Goal: Task Accomplishment & Management: Manage account settings

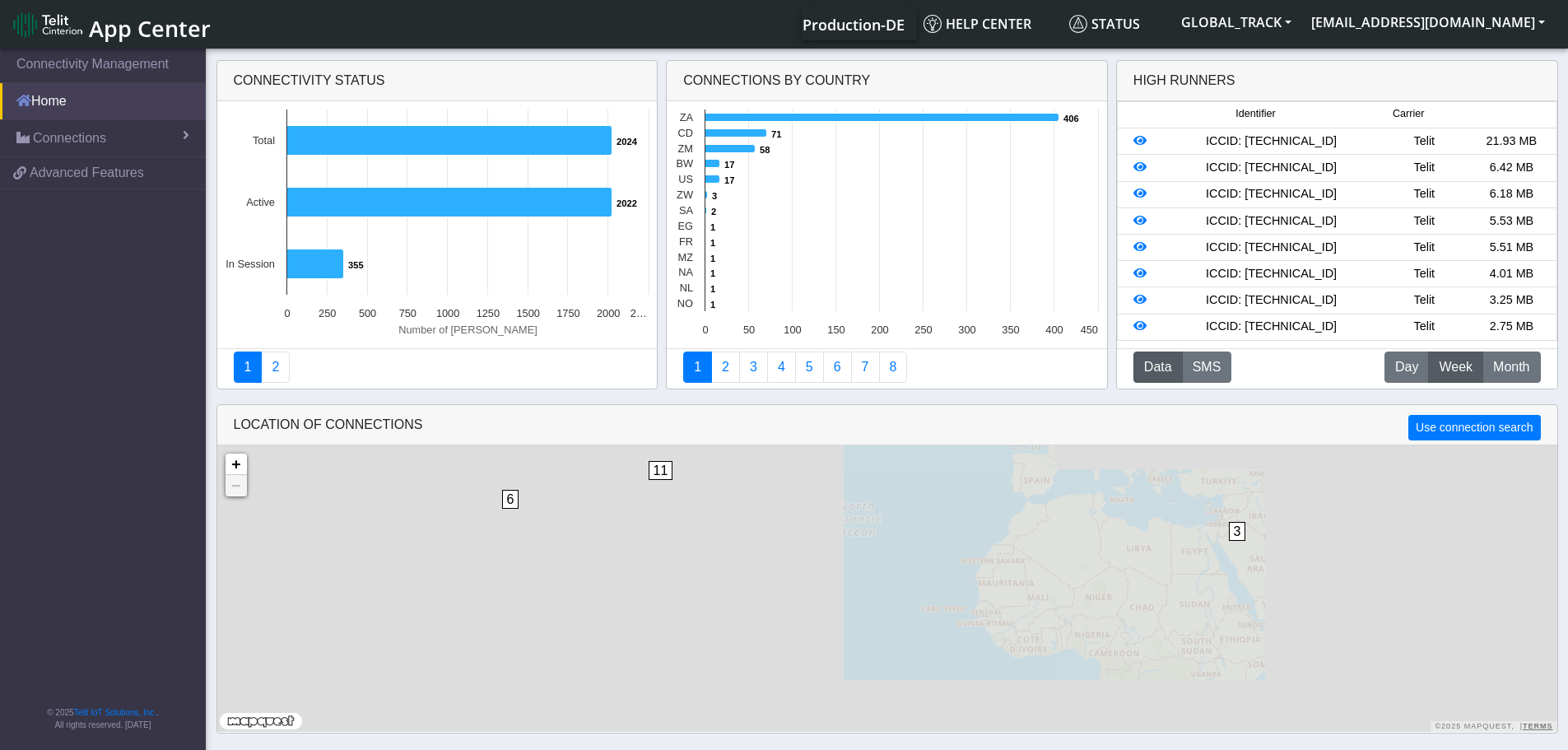
click at [74, 95] on link "Home" at bounding box center [103, 101] width 205 height 36
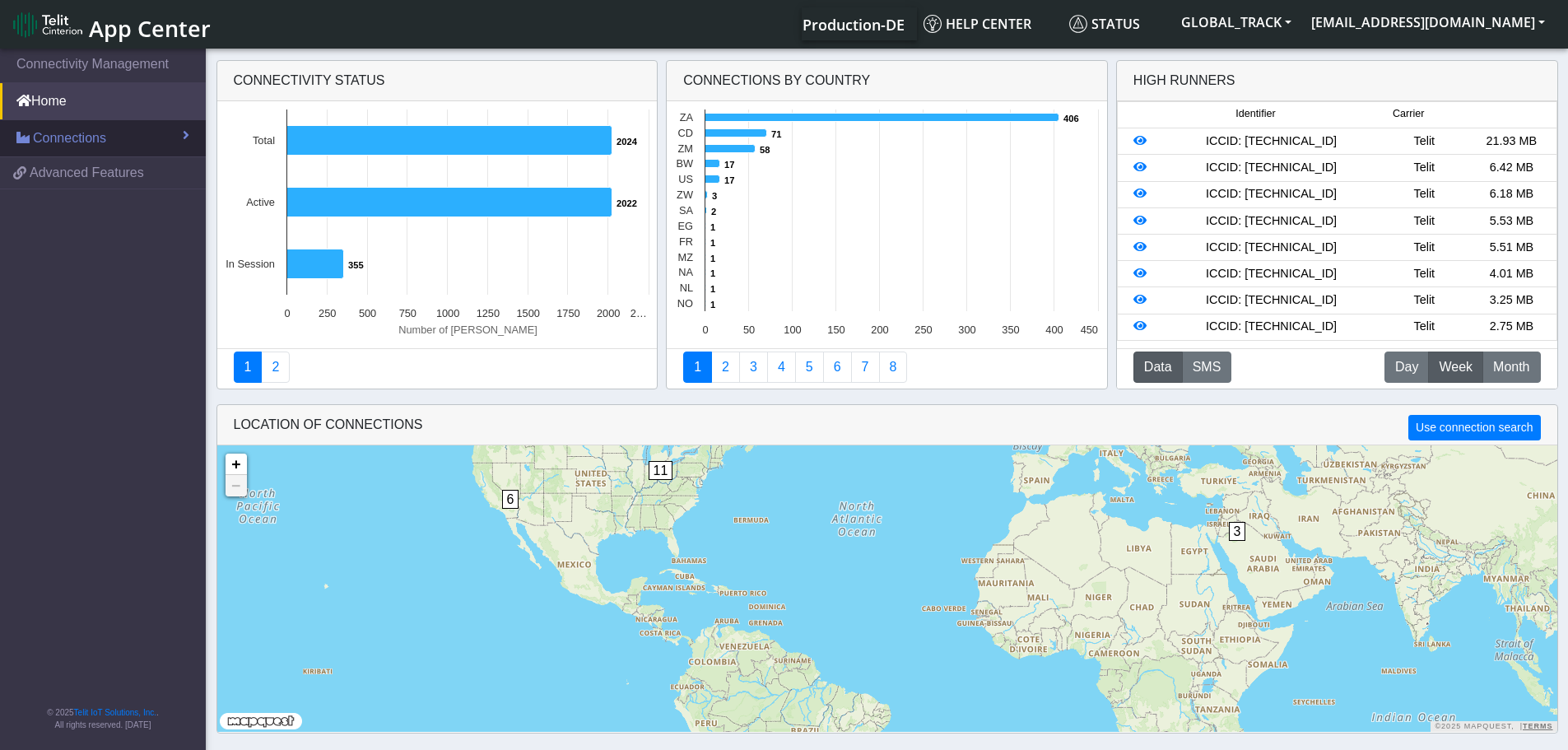
click at [88, 132] on span "Connections" at bounding box center [69, 139] width 73 height 20
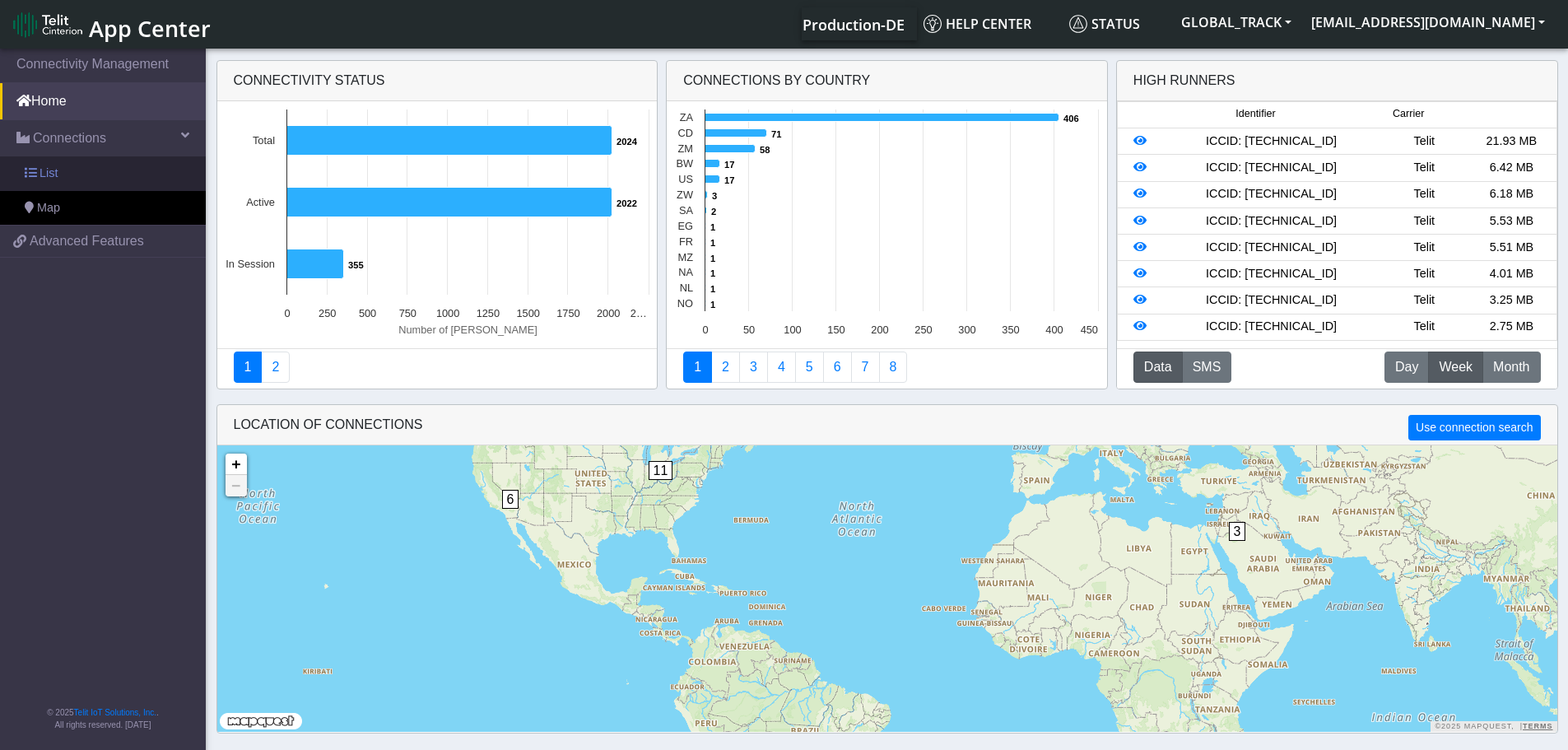
click at [86, 159] on link "List" at bounding box center [103, 174] width 205 height 34
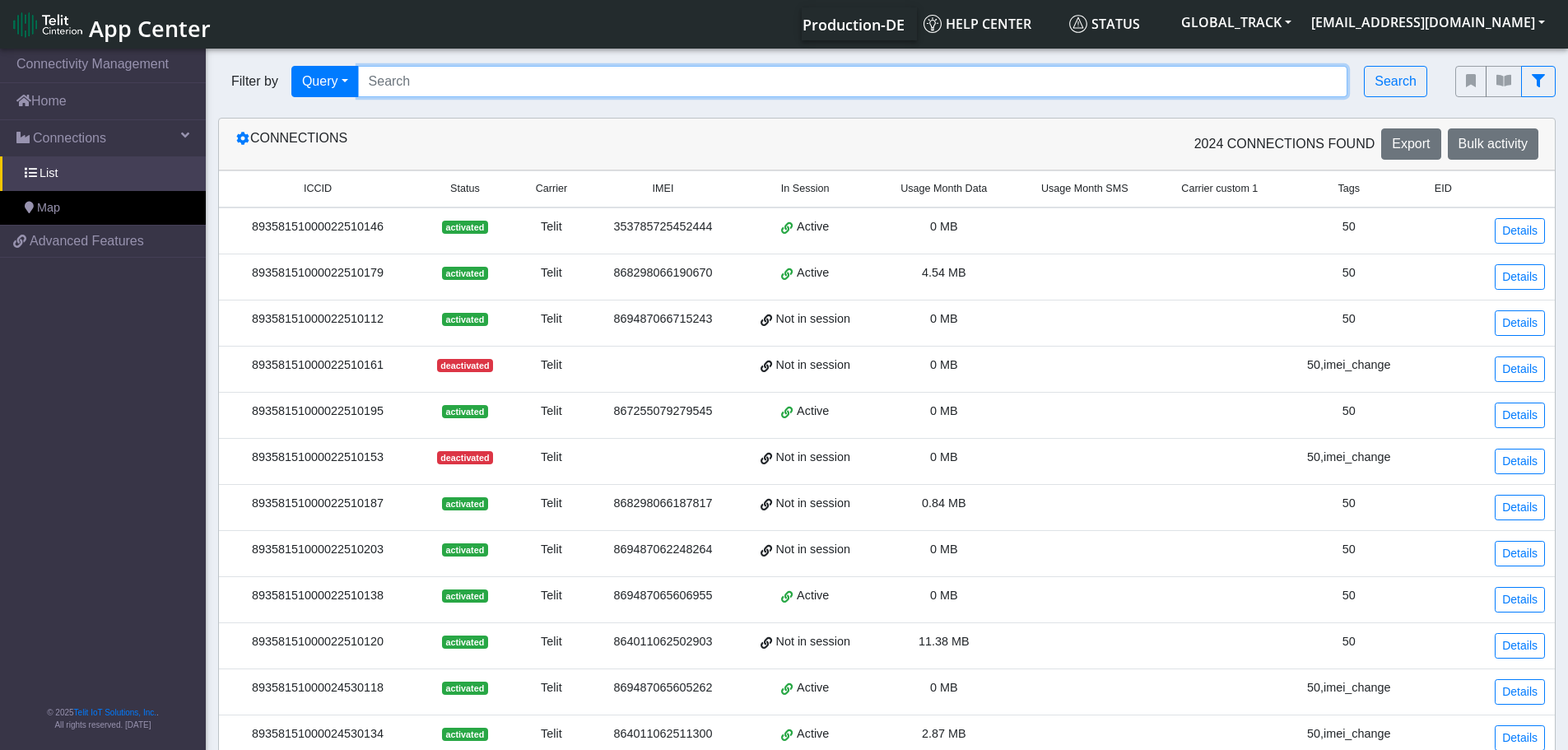
click at [457, 69] on input "Search..." at bounding box center [853, 81] width 990 height 32
paste input "864011061033694"
type input "864011061033694"
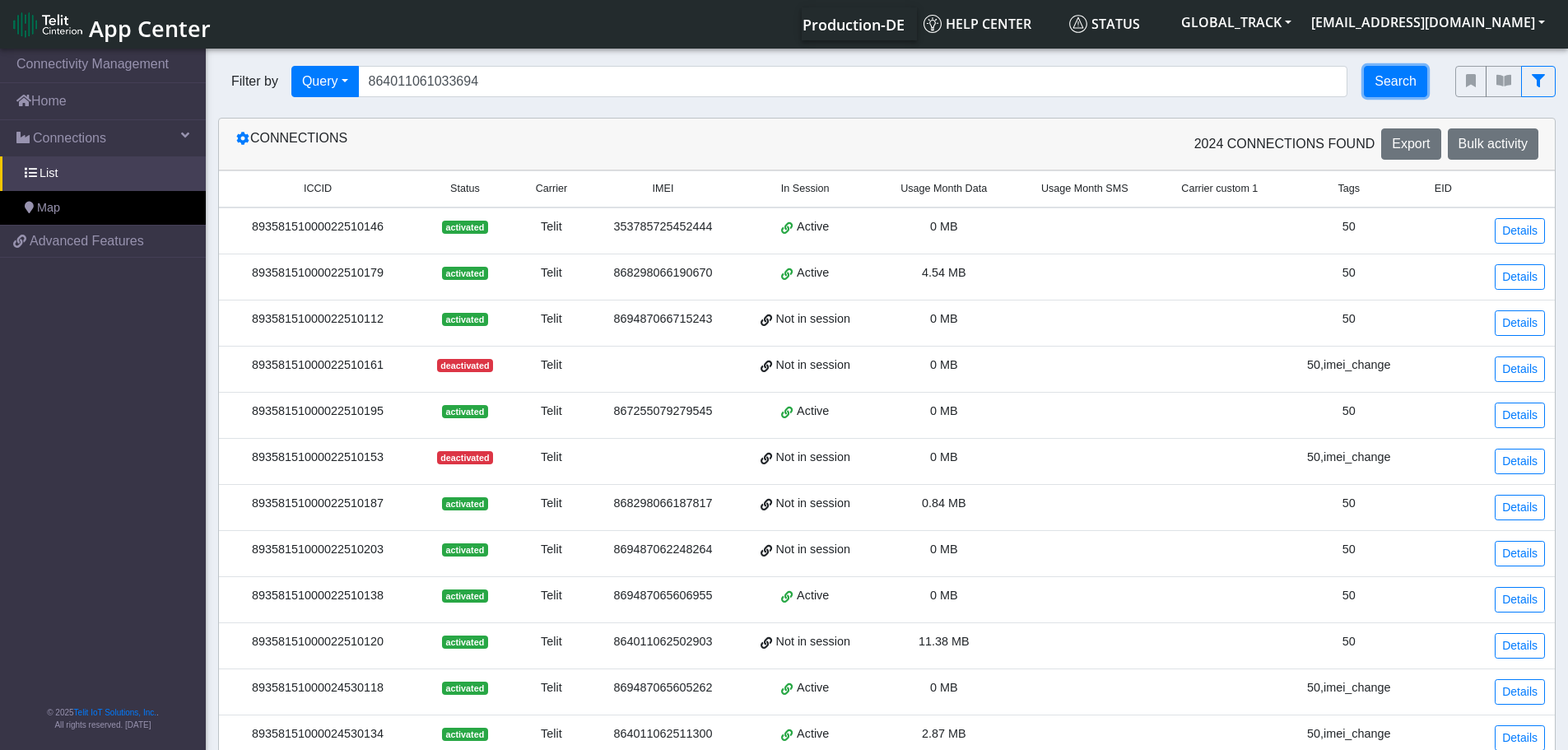
click at [1407, 93] on button "Search" at bounding box center [1395, 81] width 63 height 32
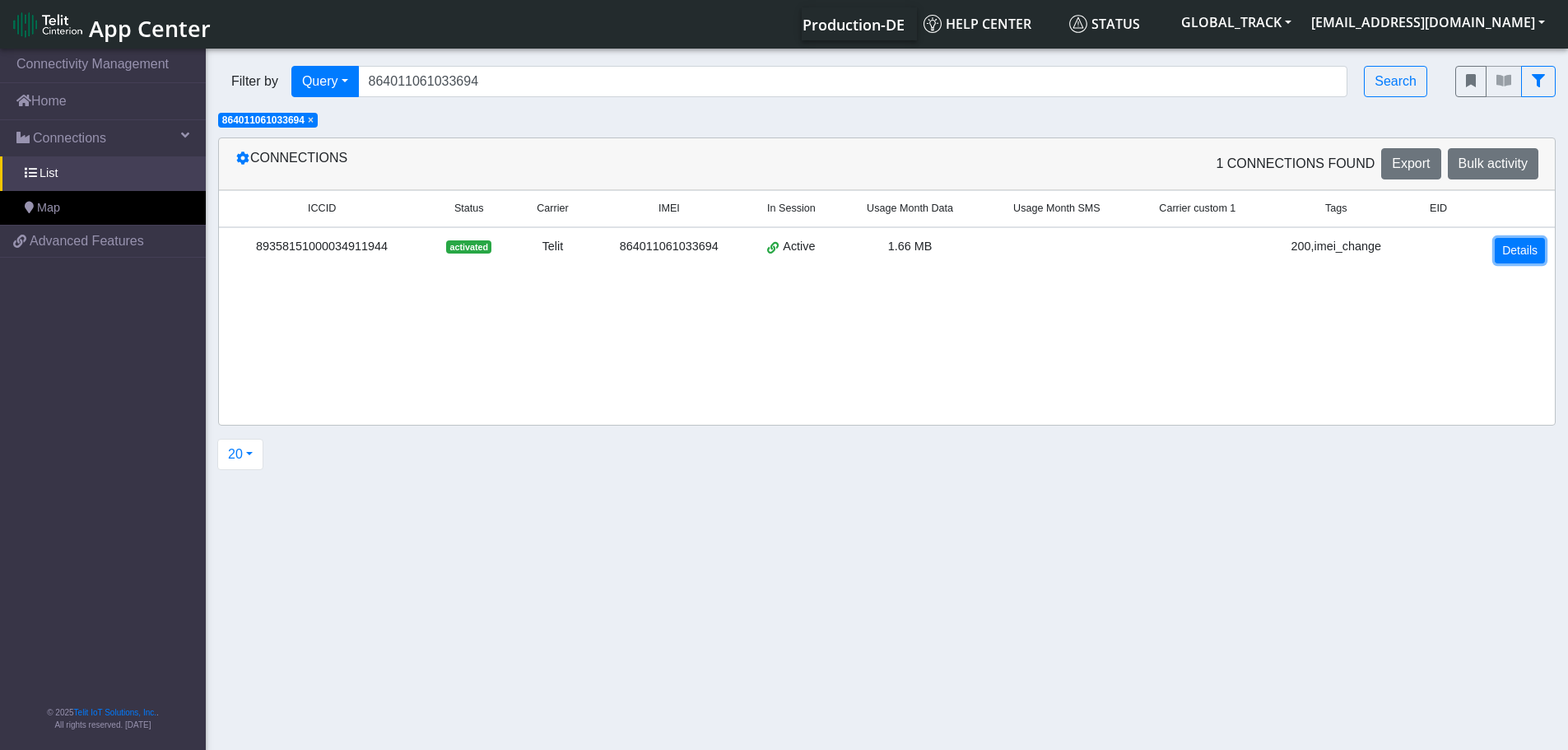
click at [1508, 253] on link "Details" at bounding box center [1520, 250] width 50 height 25
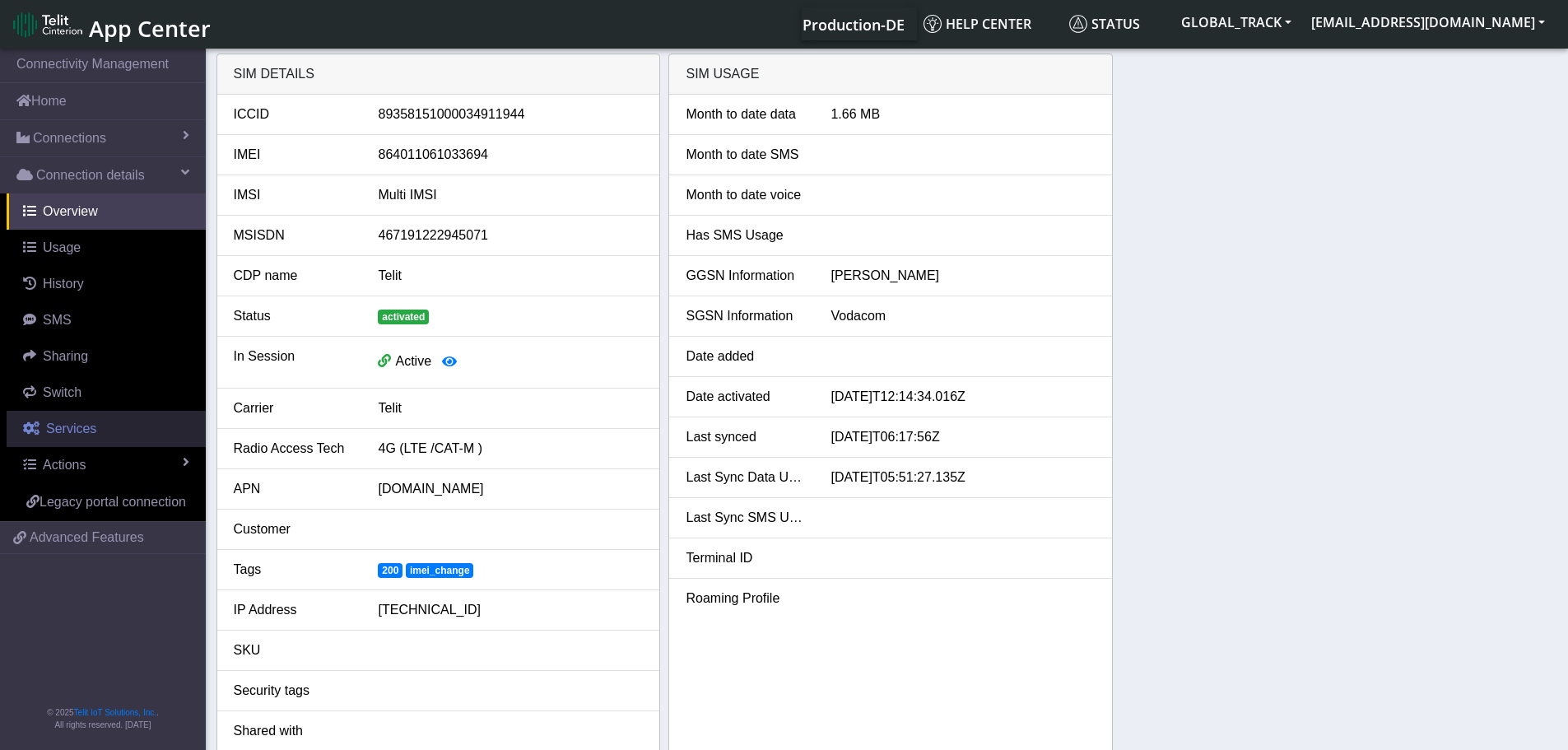
click at [116, 424] on link "Services" at bounding box center [105, 429] width 199 height 36
select select "2: 6"
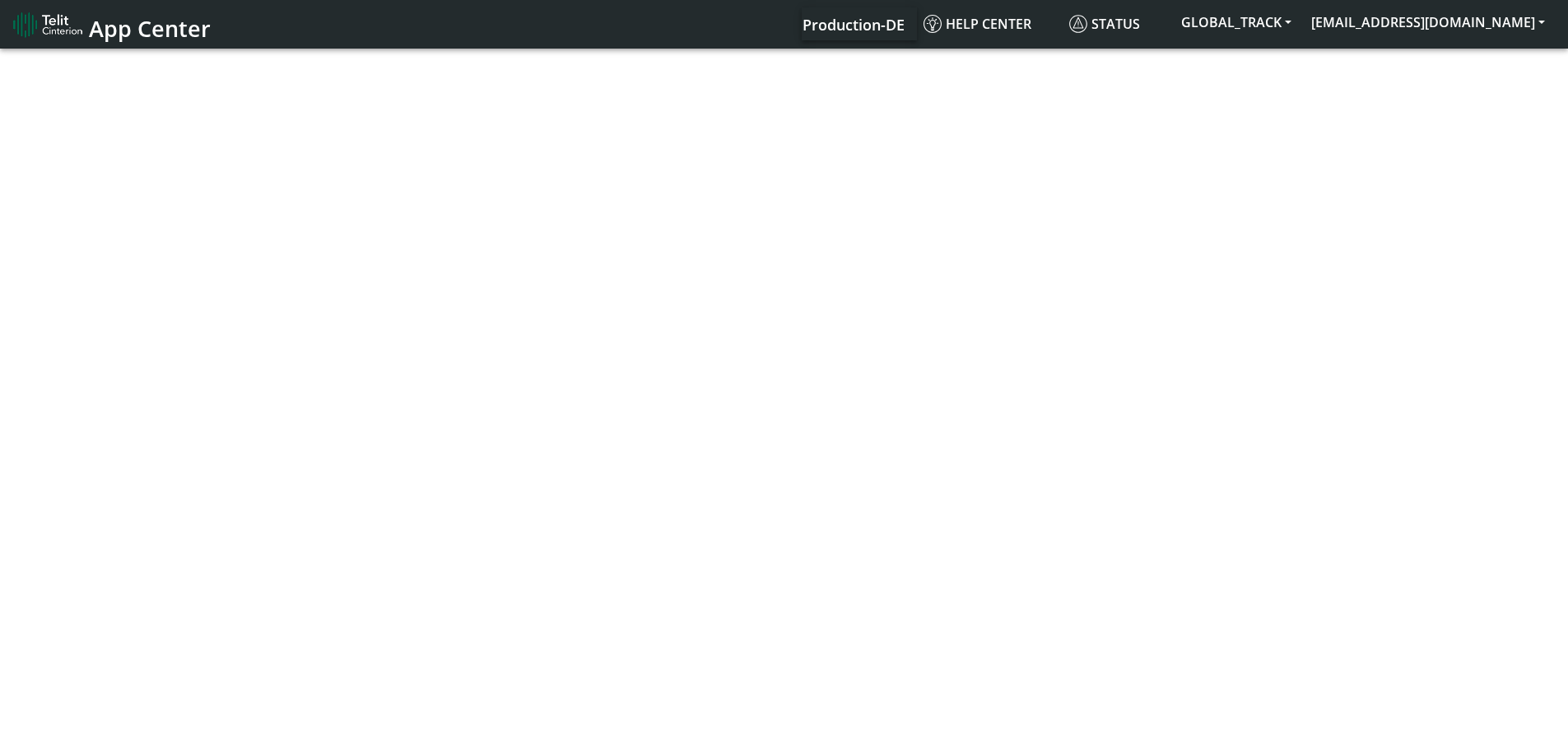
select select "1: 1"
select select "2: 6"
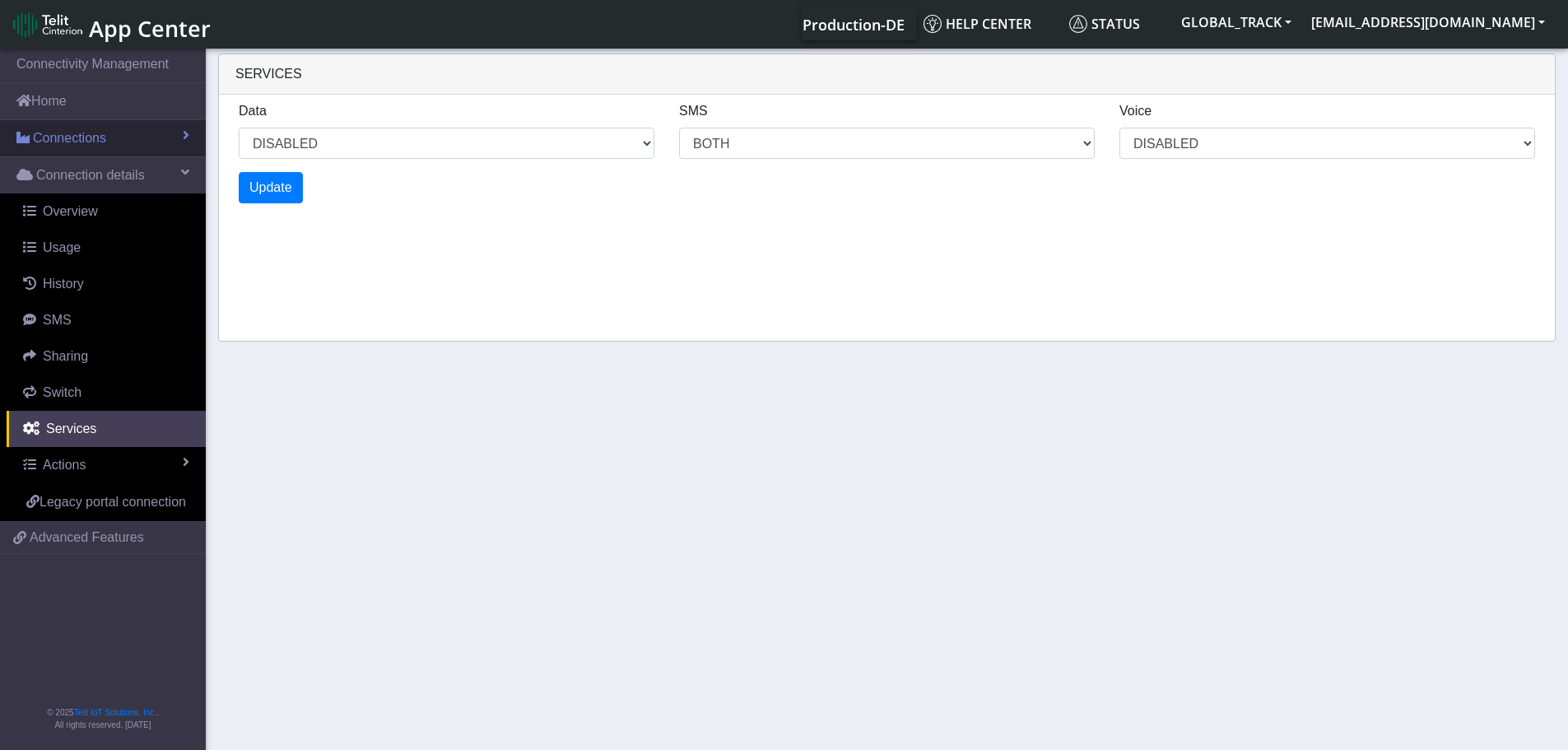
drag, startPoint x: 126, startPoint y: 138, endPoint x: 117, endPoint y: 140, distance: 9.2
click at [126, 138] on link "Connections" at bounding box center [103, 138] width 205 height 36
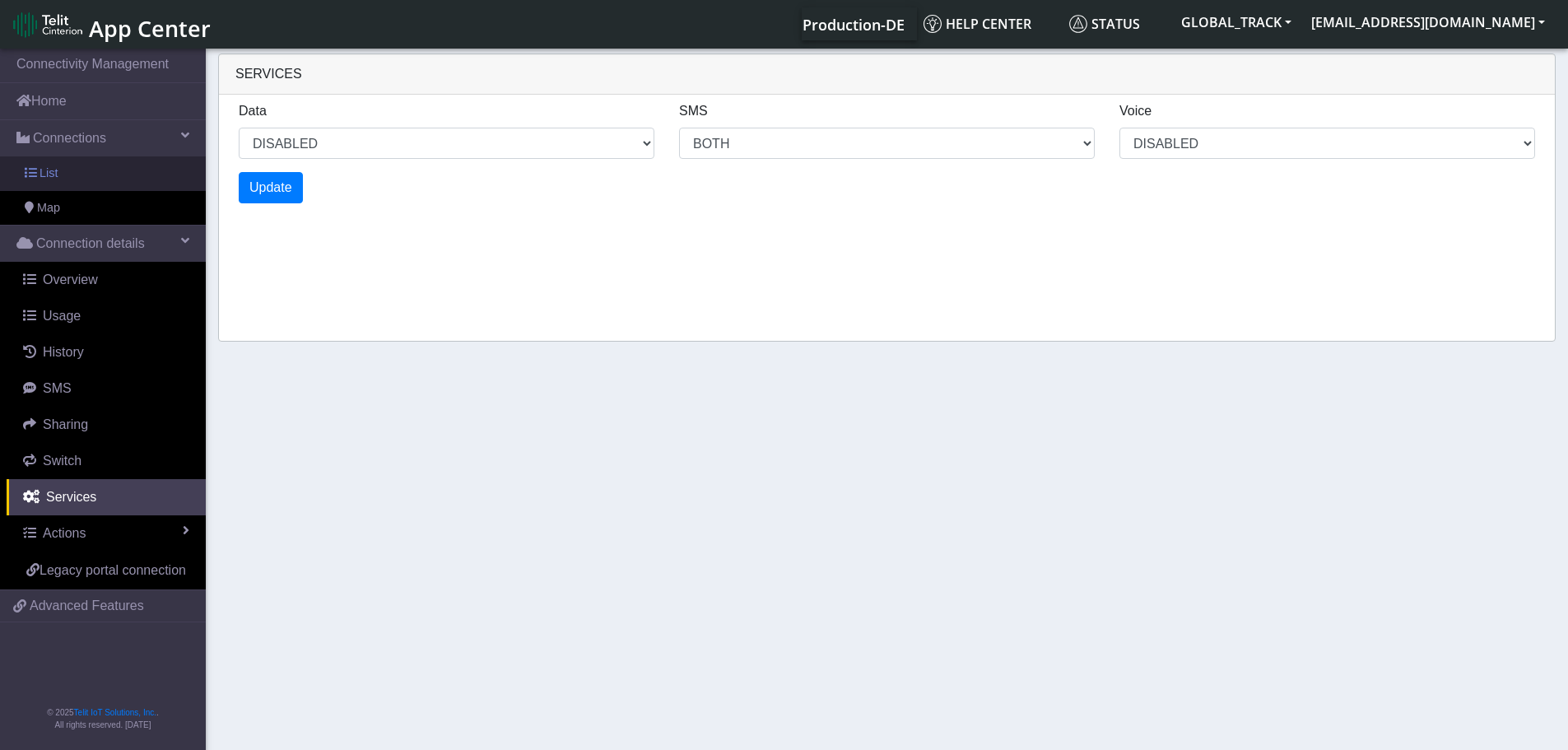
click at [88, 168] on link "List" at bounding box center [103, 174] width 205 height 34
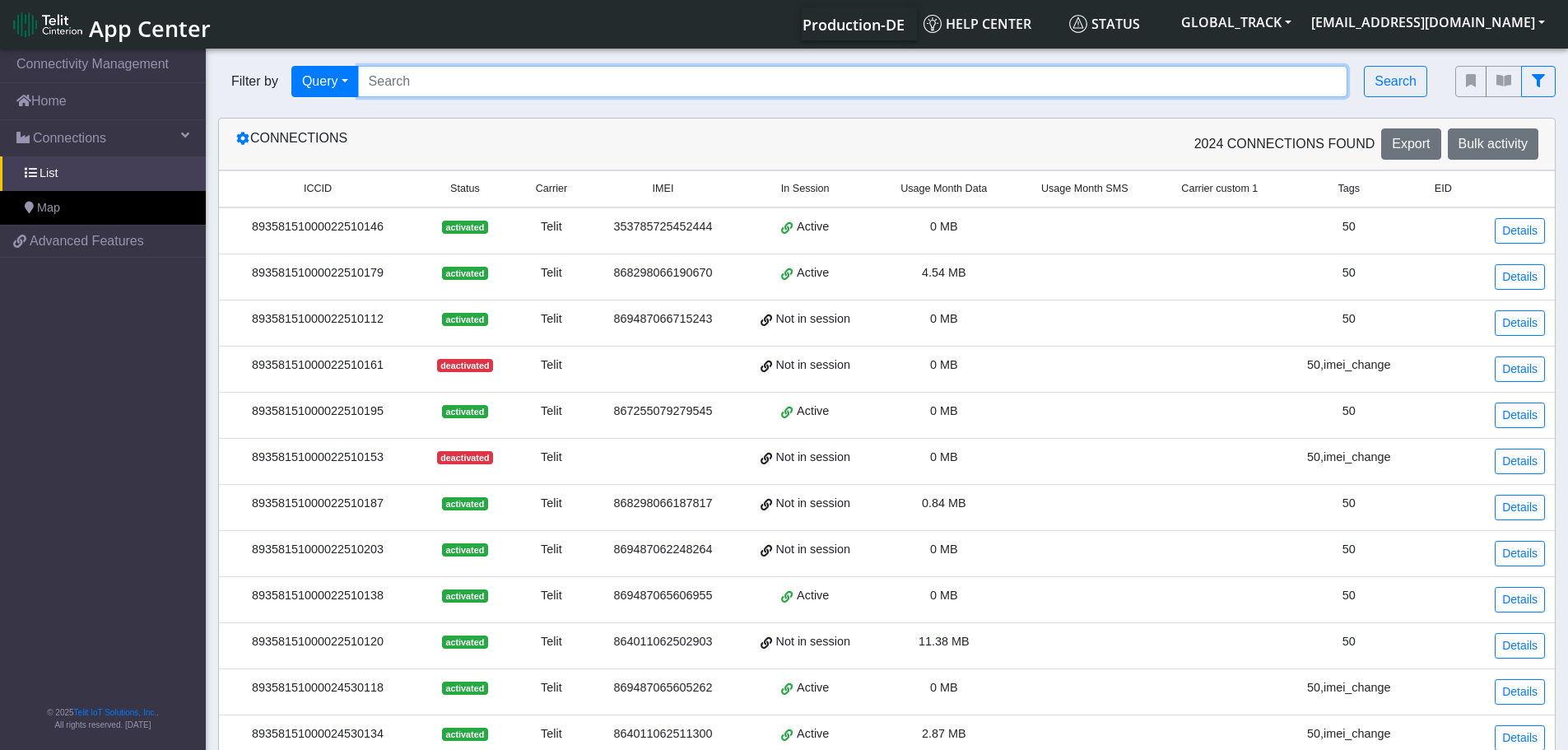
click at [463, 84] on input "Search..." at bounding box center [853, 81] width 990 height 32
paste input "867255079271435|867255079275113|867255079278125|864011062511995"
click at [702, 84] on input "867255079271435|867255079275113|867255079278125|864011062511995" at bounding box center [853, 81] width 990 height 32
click at [589, 81] on input "867255079271435|867255079275113|867255079278125 864011062511995" at bounding box center [853, 81] width 990 height 32
click at [483, 83] on input "867255079271435|867255079275113 867255079278125 864011062511995" at bounding box center [853, 81] width 990 height 32
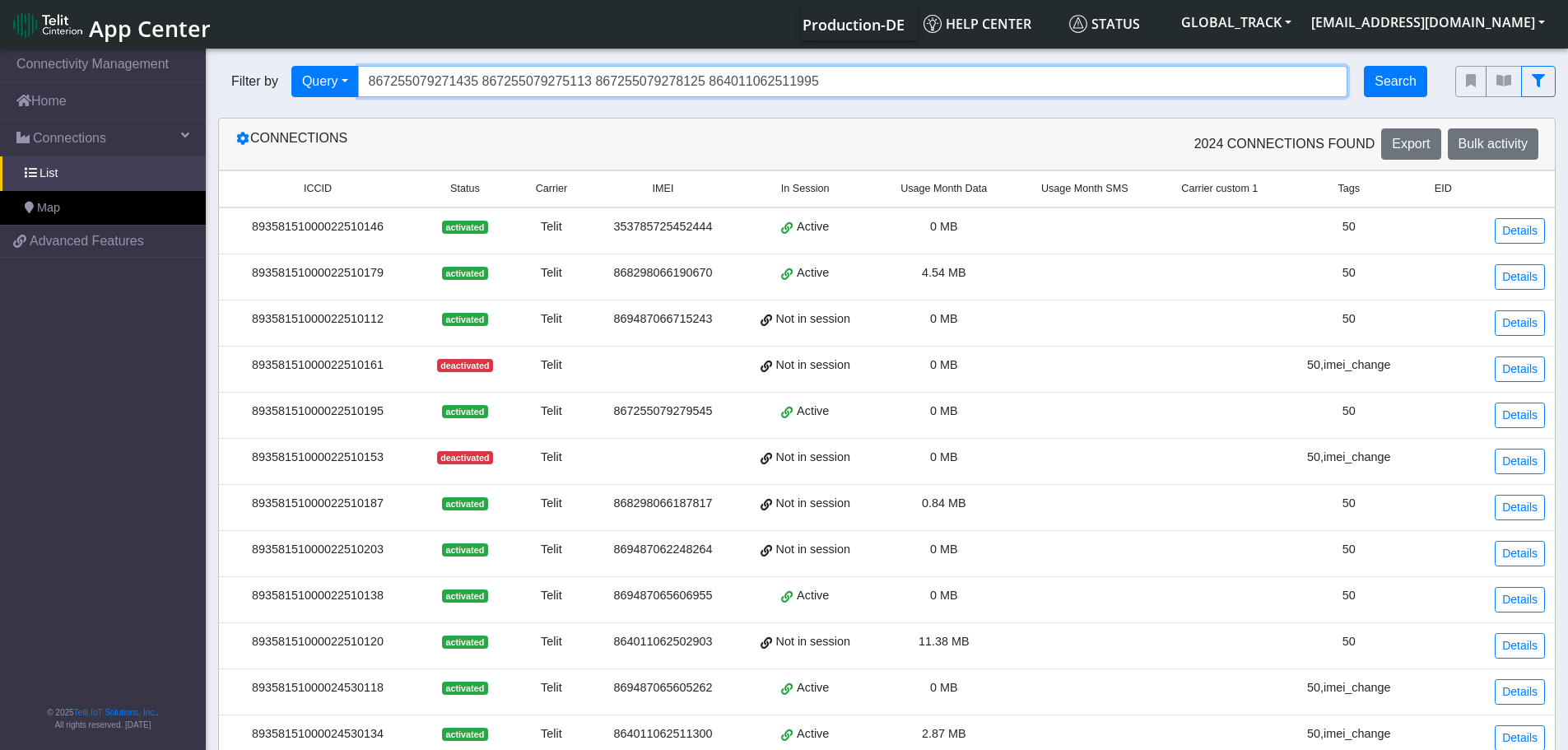
type input "867255079271435 867255079275113 867255079278125 864011062511995"
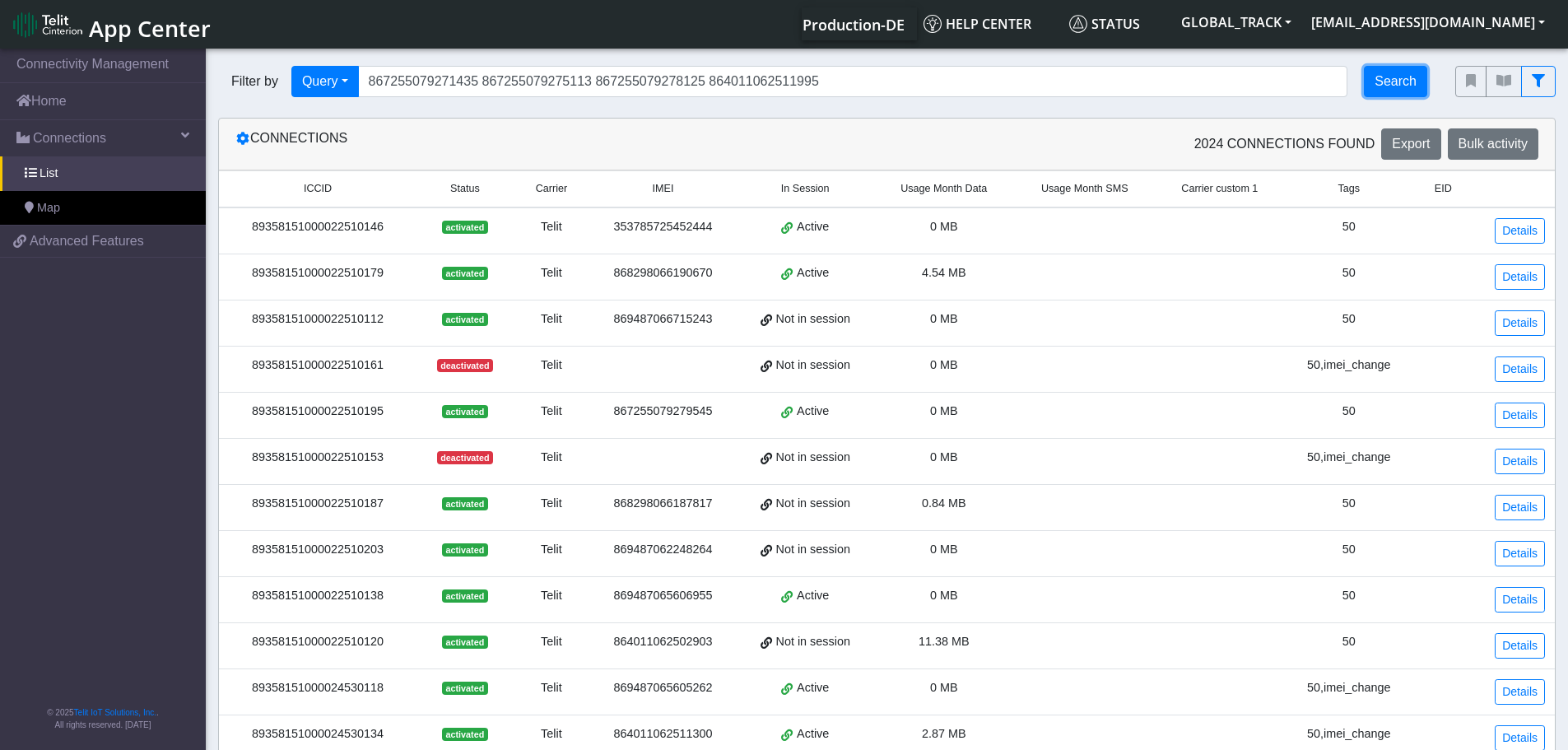
click at [1402, 72] on button "Search" at bounding box center [1395, 81] width 63 height 32
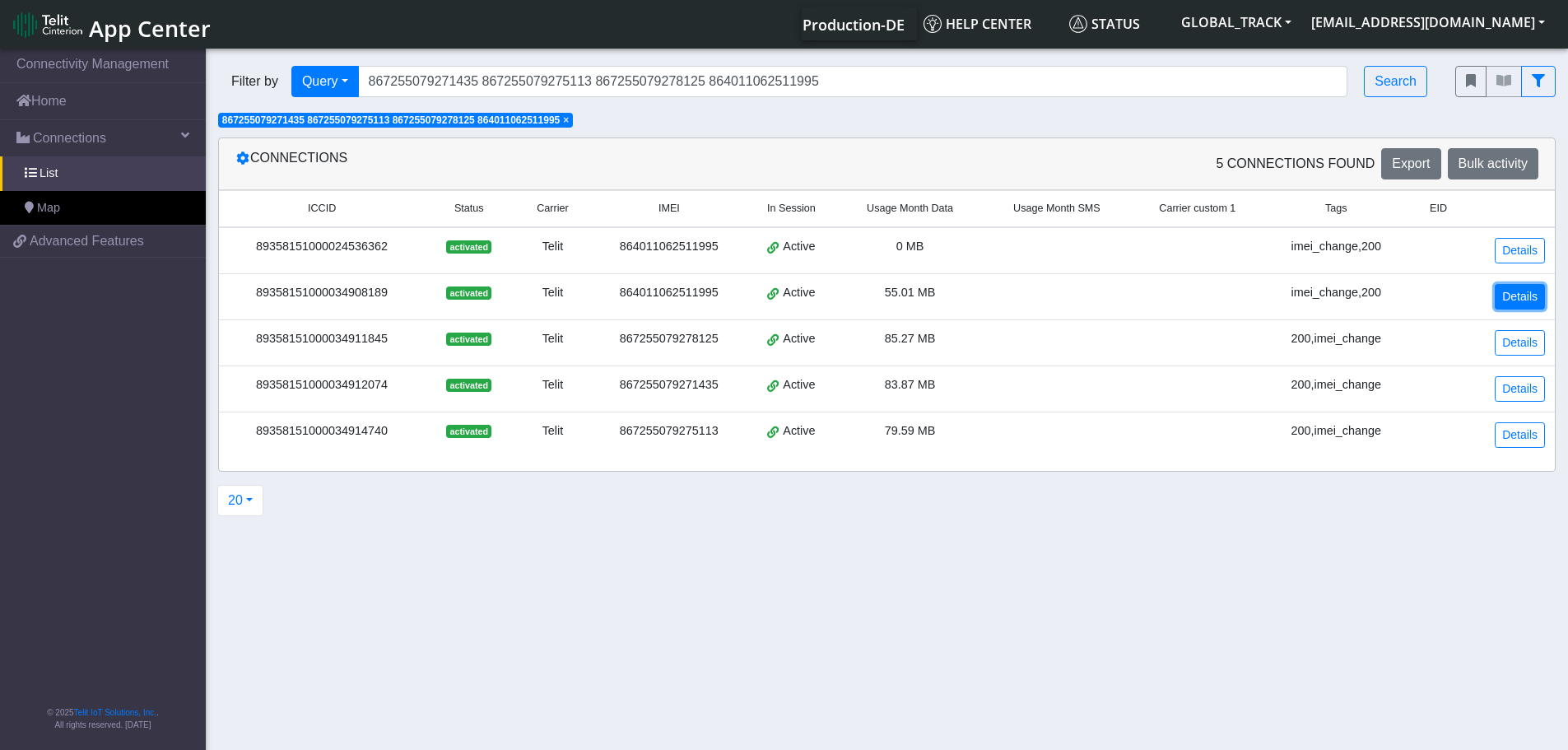
click at [1521, 299] on link "Details" at bounding box center [1520, 296] width 50 height 25
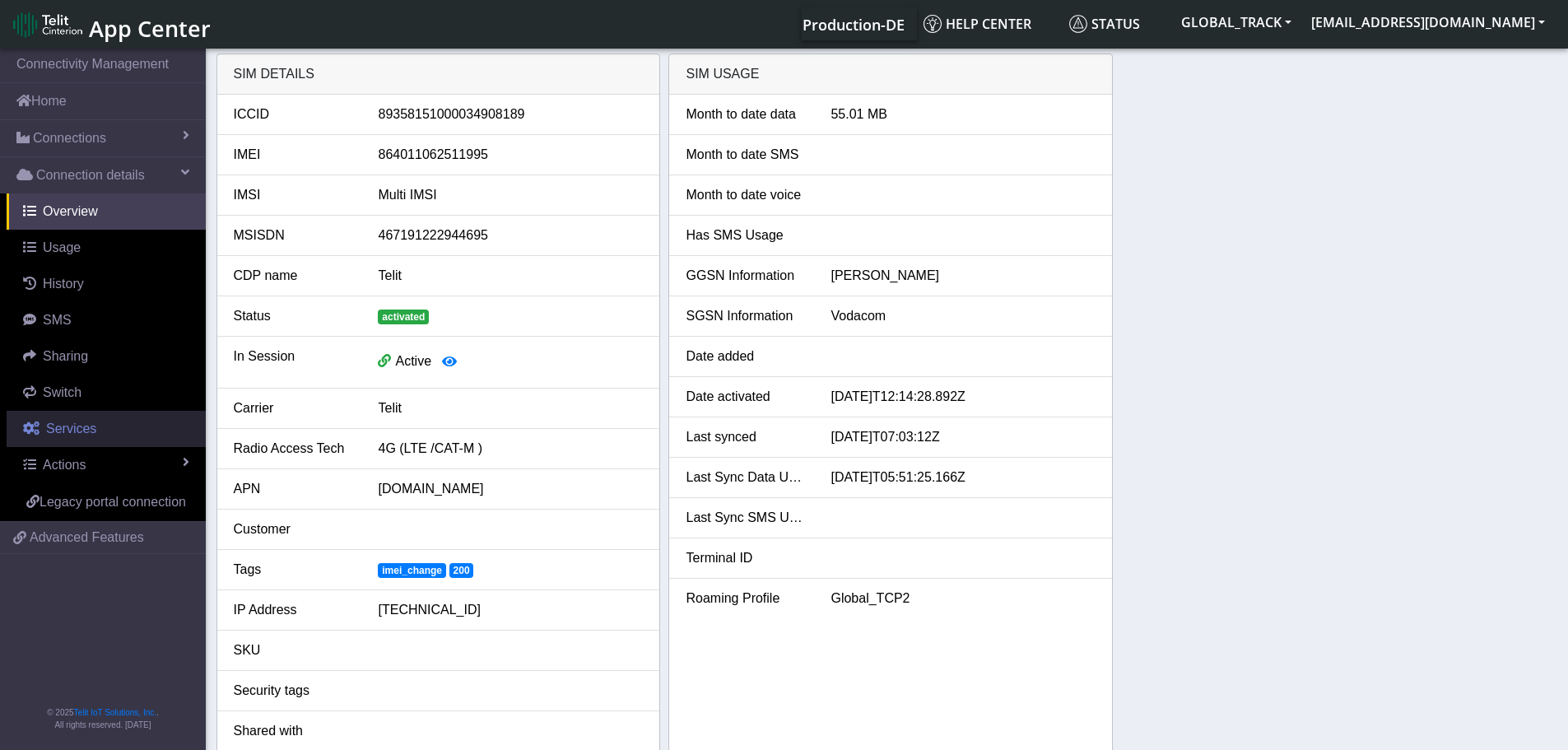
click at [68, 426] on span "Services" at bounding box center [71, 429] width 50 height 14
select select "2: 6"
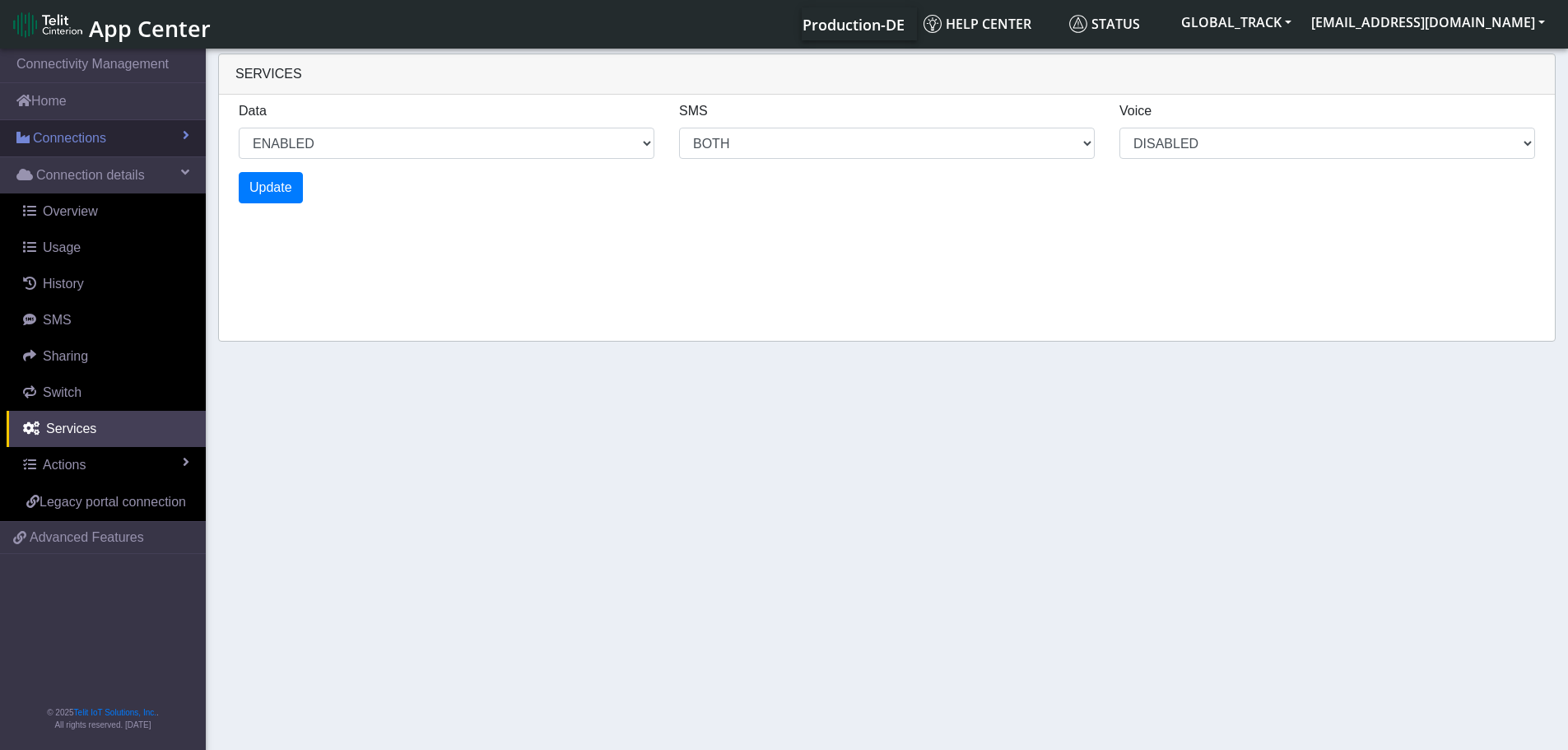
click at [44, 139] on span "Connections" at bounding box center [69, 139] width 73 height 20
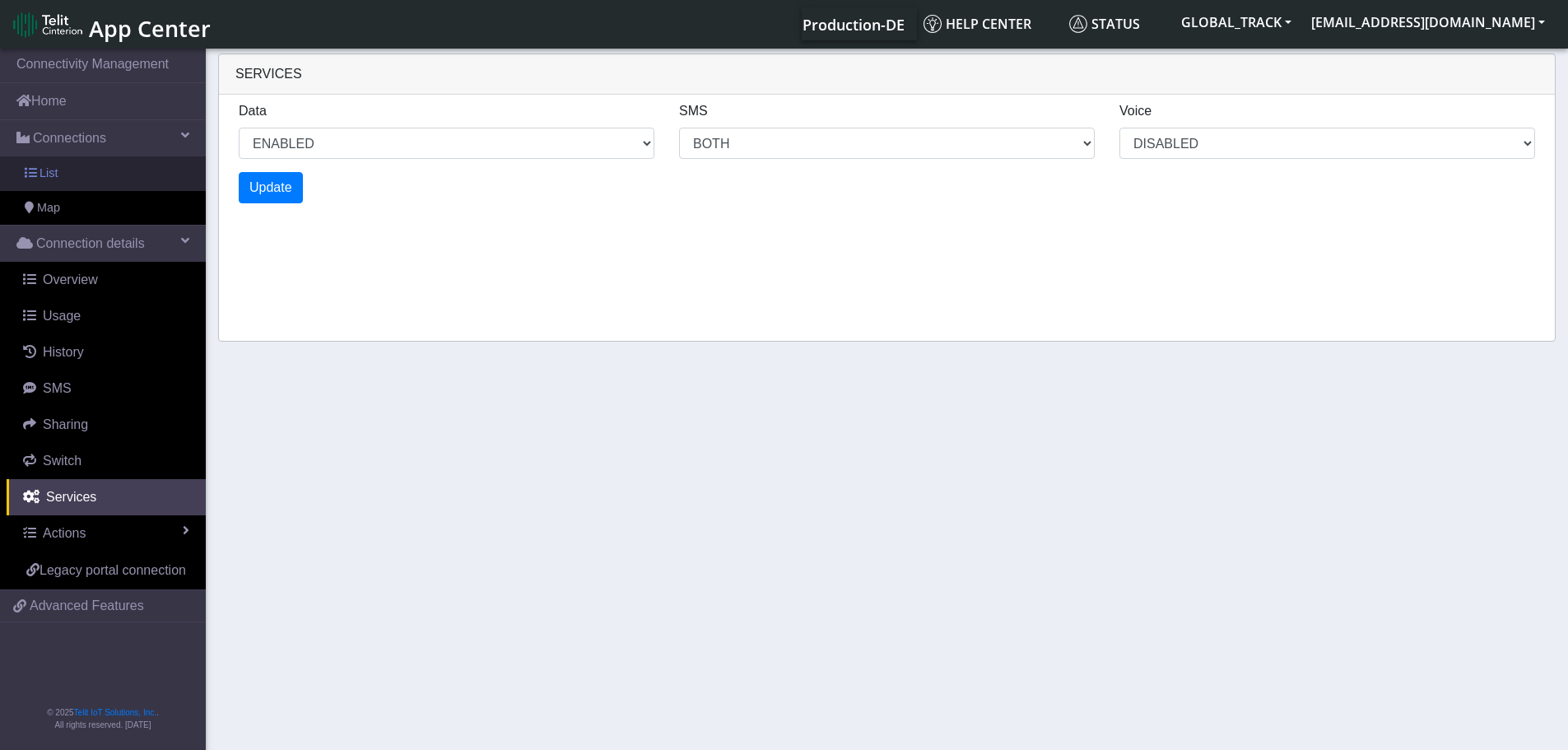
click at [79, 161] on link "List" at bounding box center [103, 174] width 205 height 34
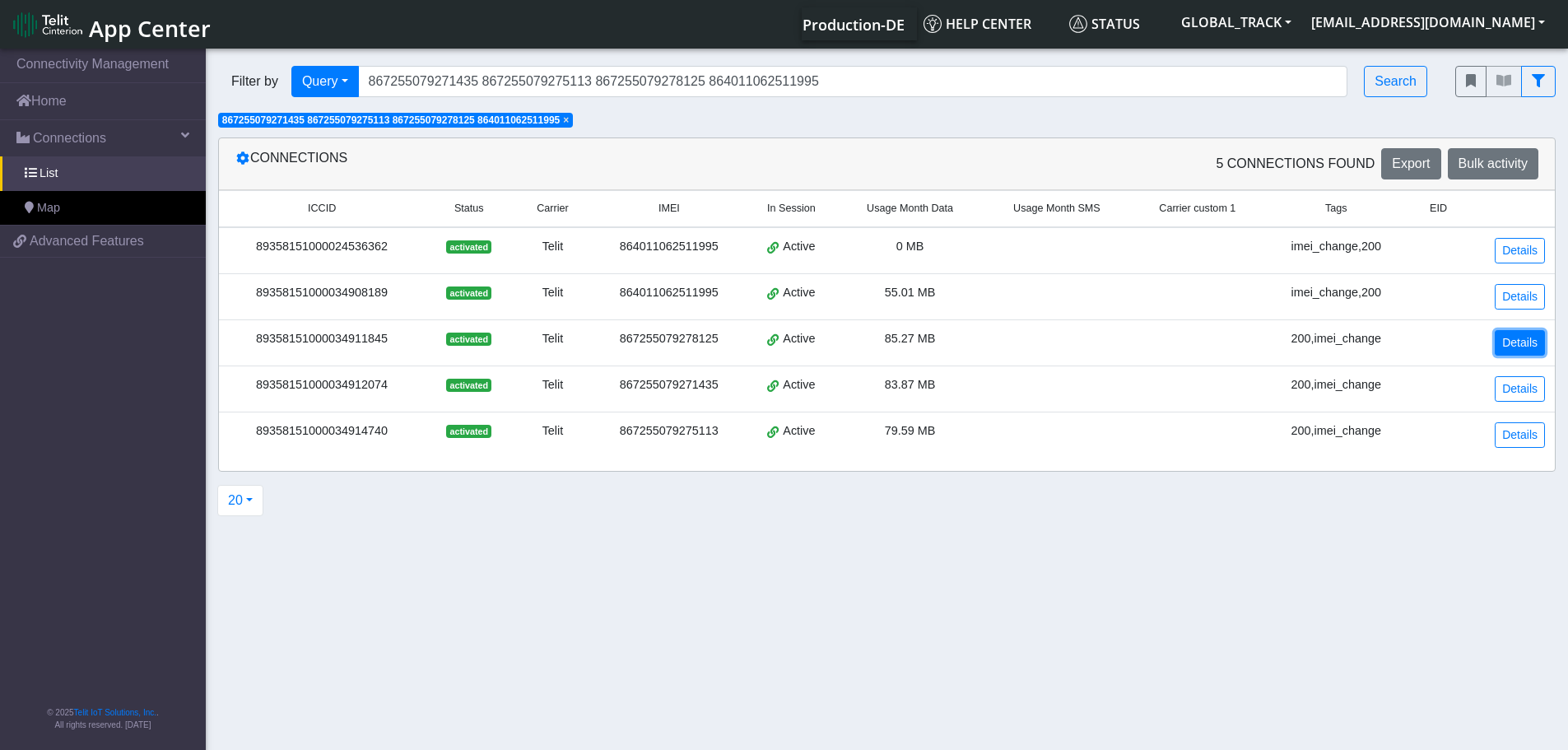
click at [1508, 347] on link "Details" at bounding box center [1520, 342] width 50 height 25
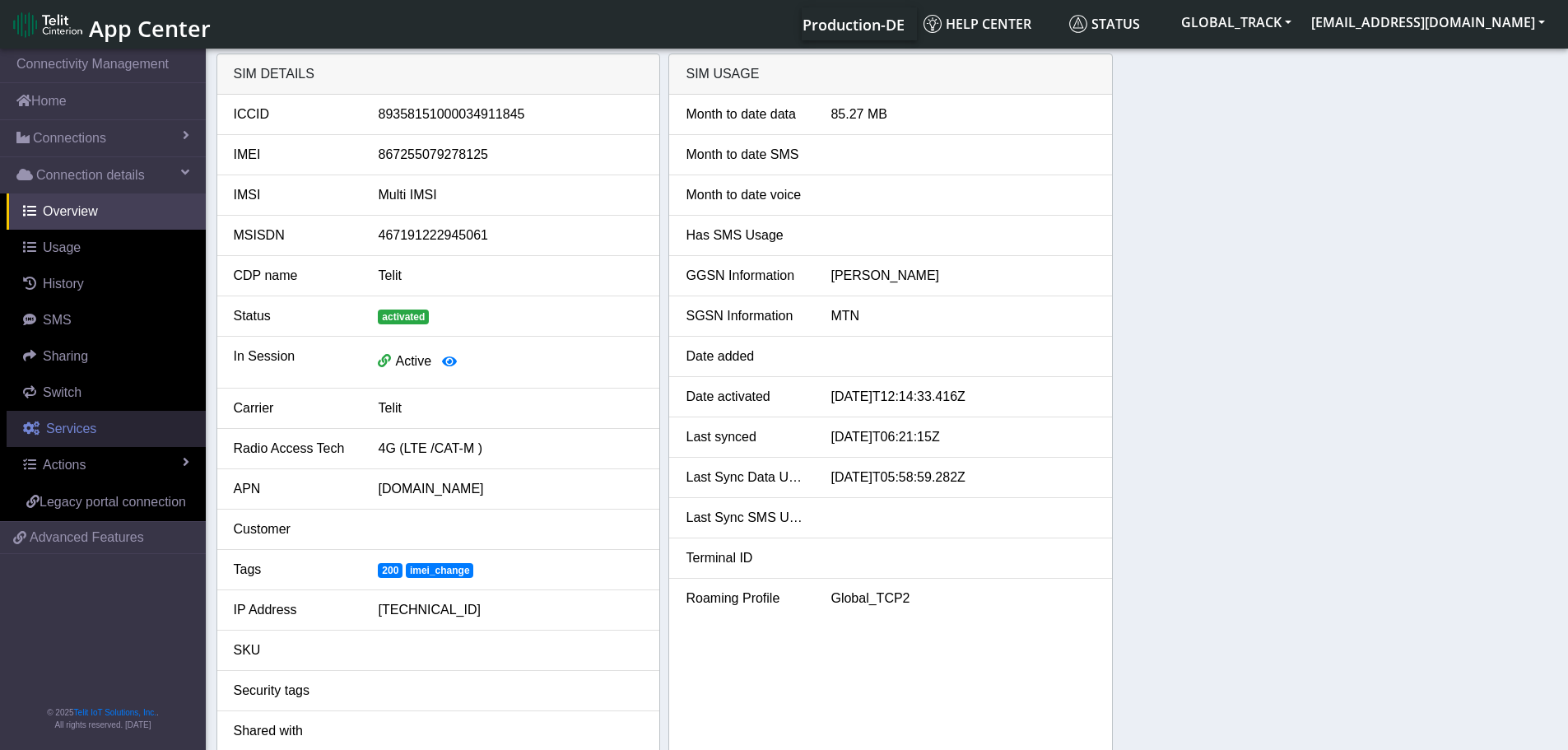
click at [132, 422] on link "Services" at bounding box center [105, 429] width 199 height 36
select select "1: 1"
select select "2: 6"
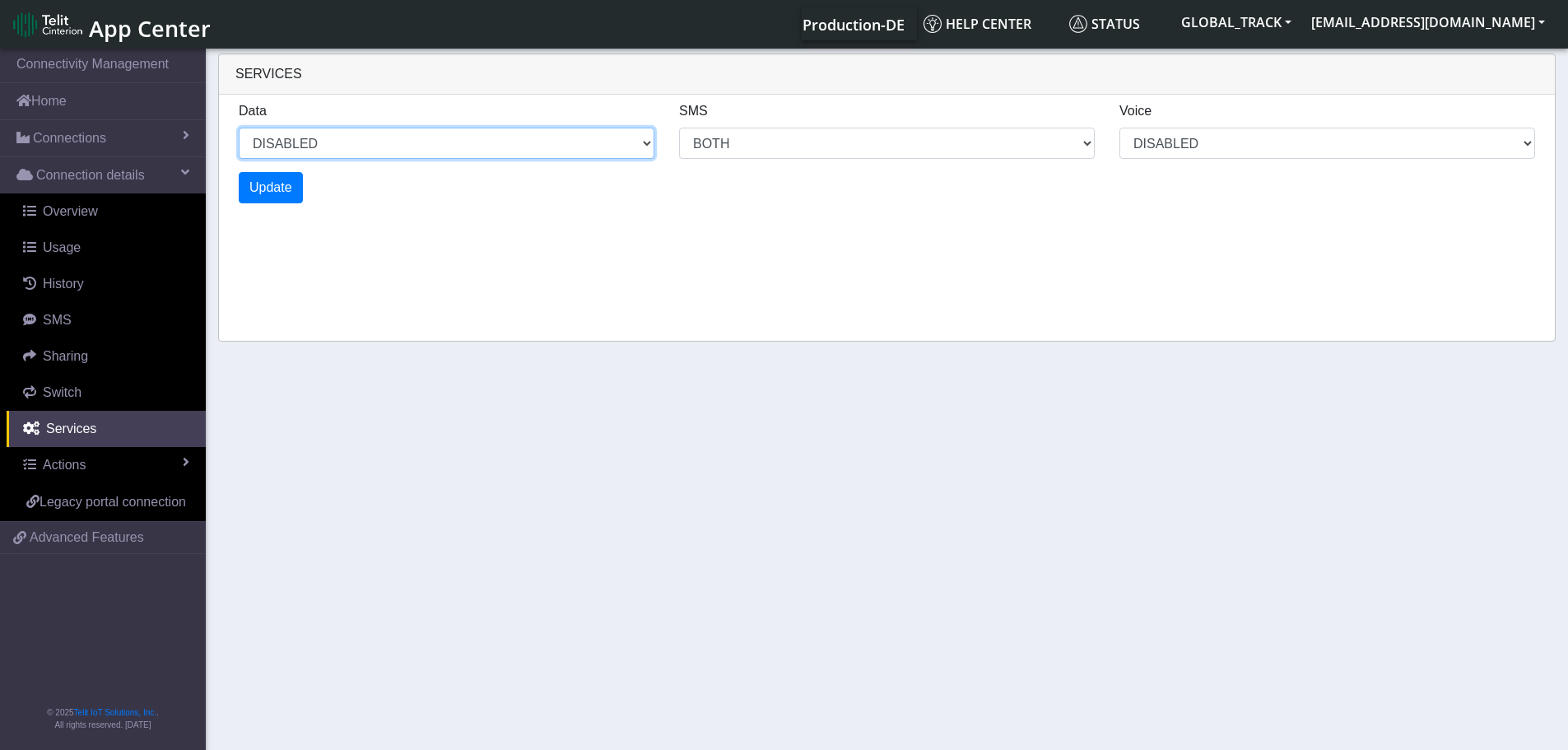
drag, startPoint x: 324, startPoint y: 153, endPoint x: 316, endPoint y: 156, distance: 8.5
click at [324, 153] on select "ENABLED DISABLED" at bounding box center [447, 143] width 416 height 32
click at [239, 128] on select "ENABLED DISABLED" at bounding box center [447, 143] width 416 height 32
select select "2: 0"
select select "6: 6"
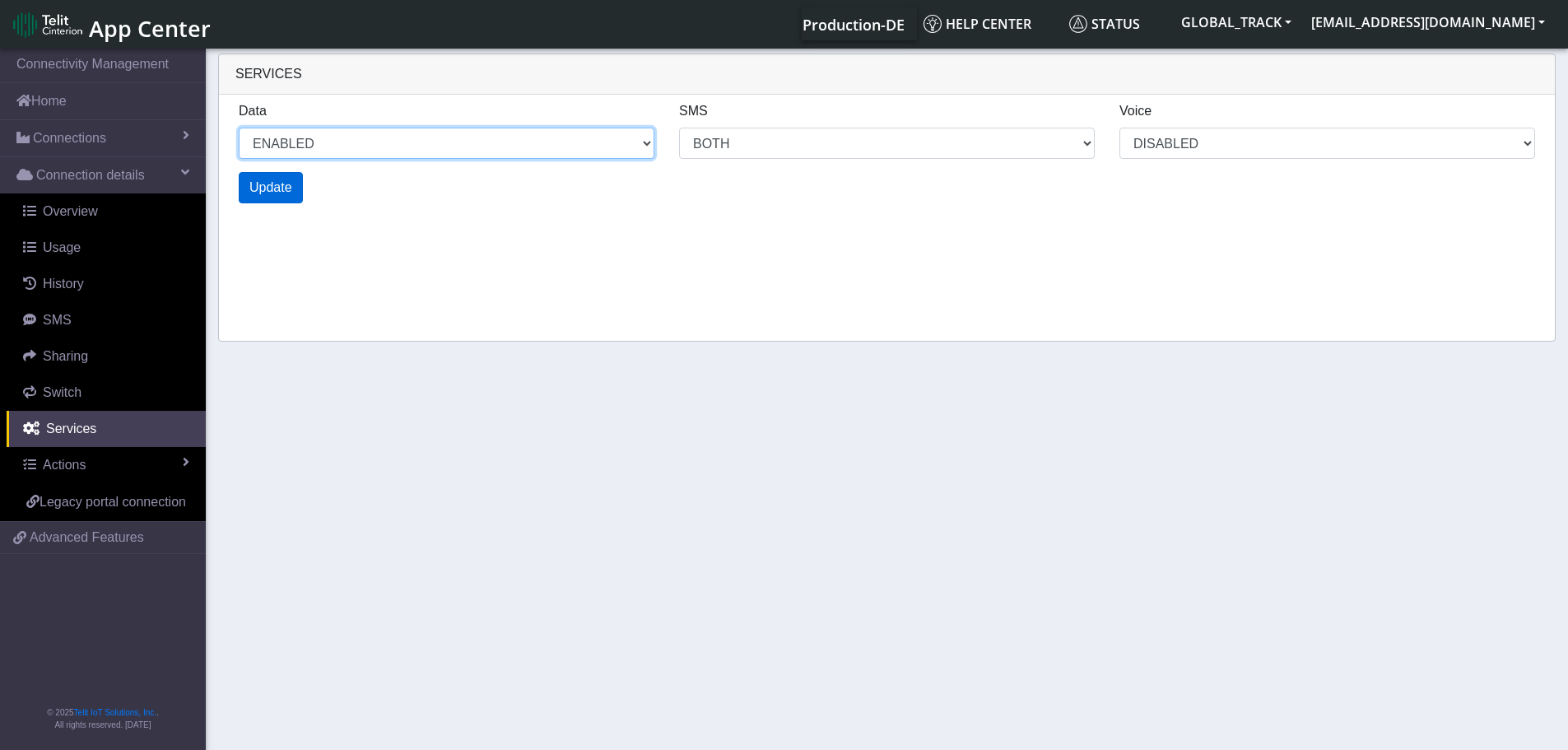
select select "1: 0"
click at [268, 180] on span "Update" at bounding box center [271, 187] width 43 height 14
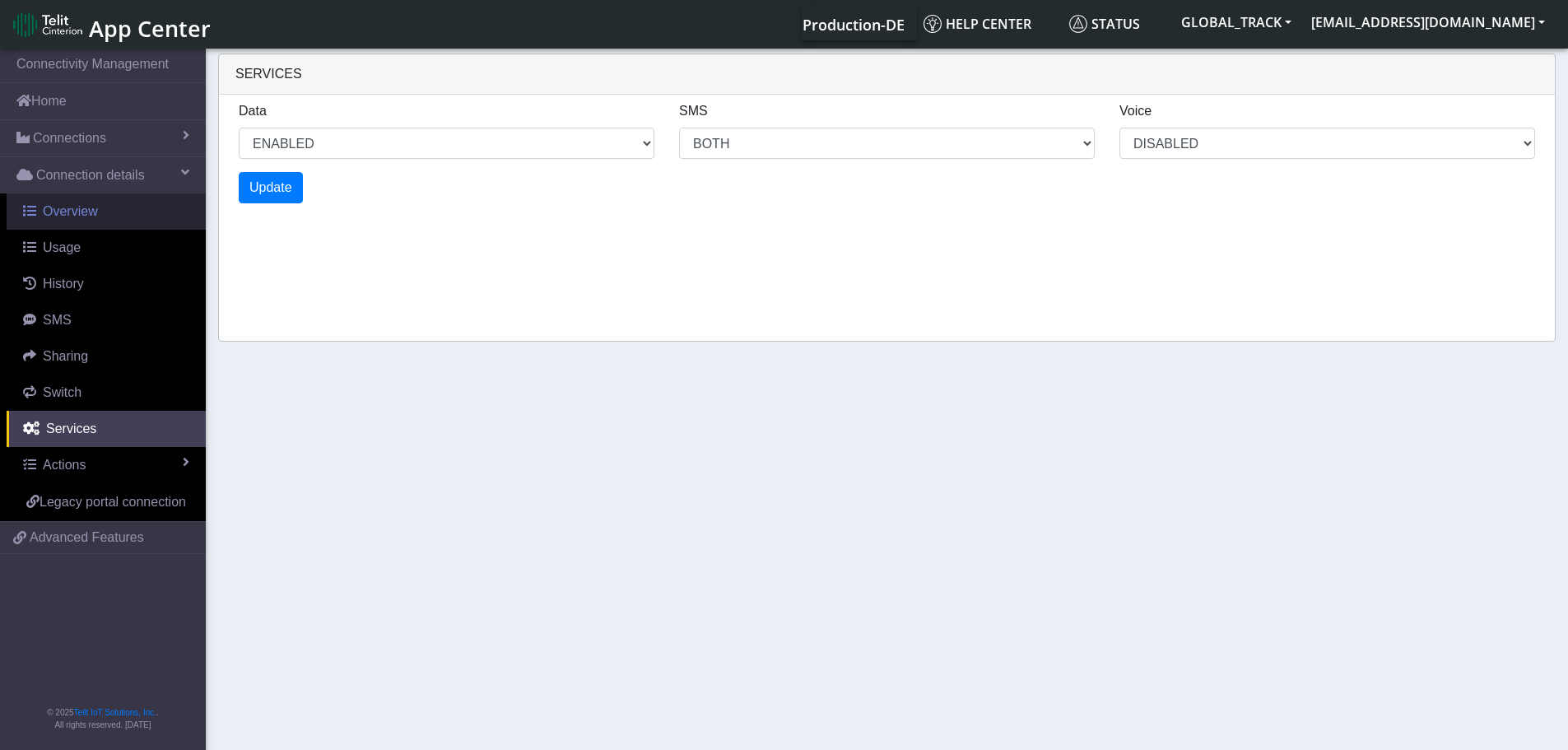
select select "6: 0"
select select "14: 6"
select select "3: 0"
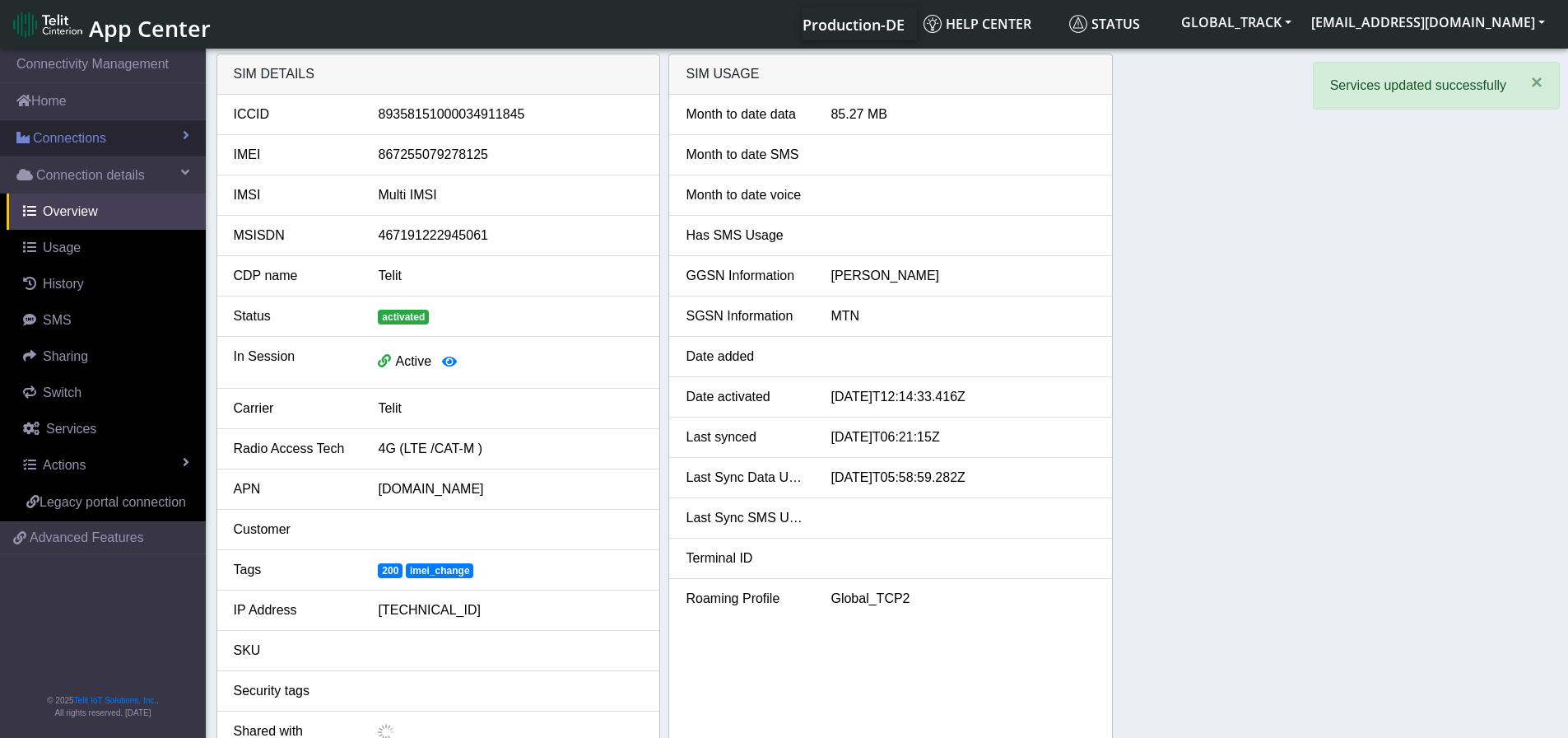
click at [113, 149] on link "Connections" at bounding box center [103, 138] width 205 height 36
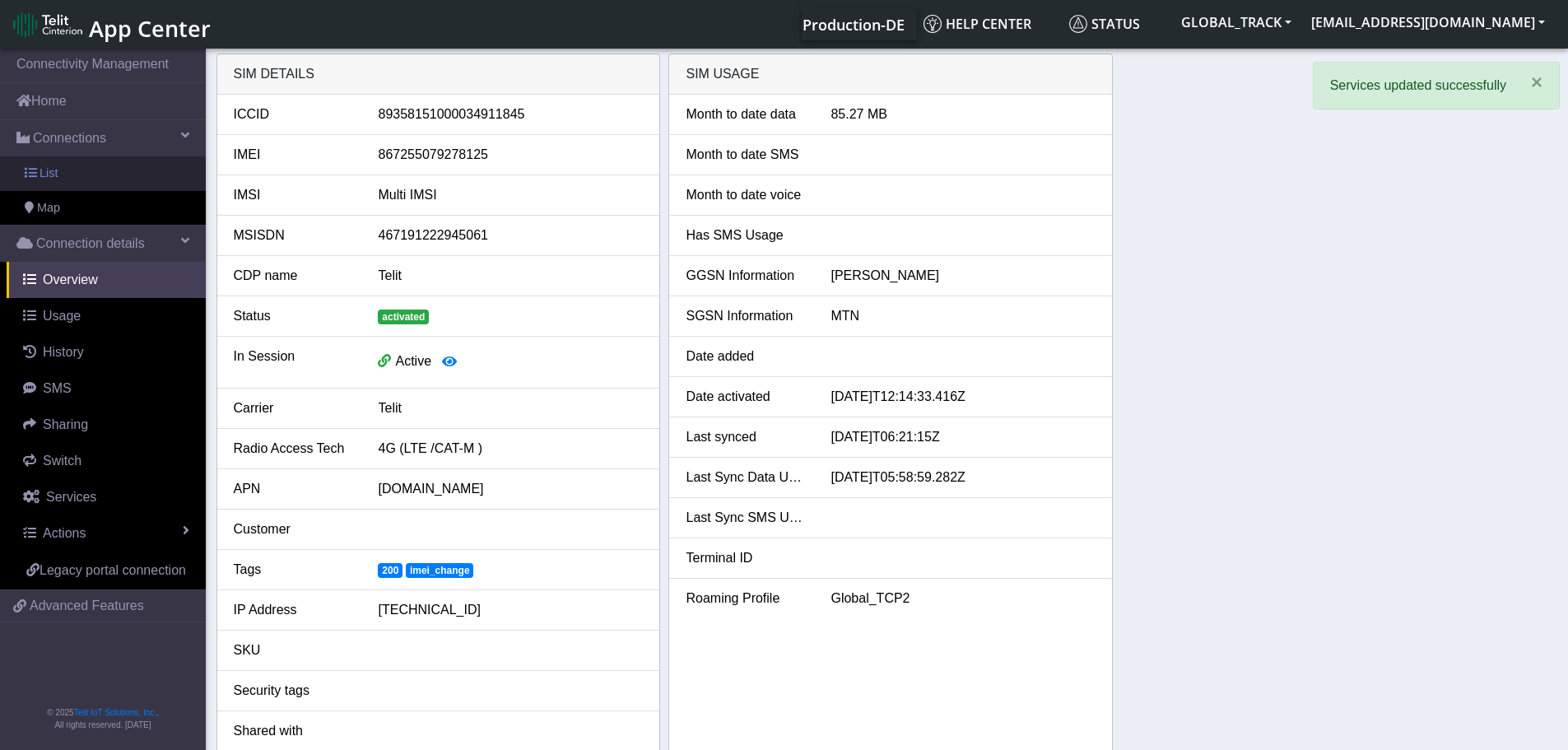
click at [104, 174] on link "List" at bounding box center [103, 174] width 205 height 34
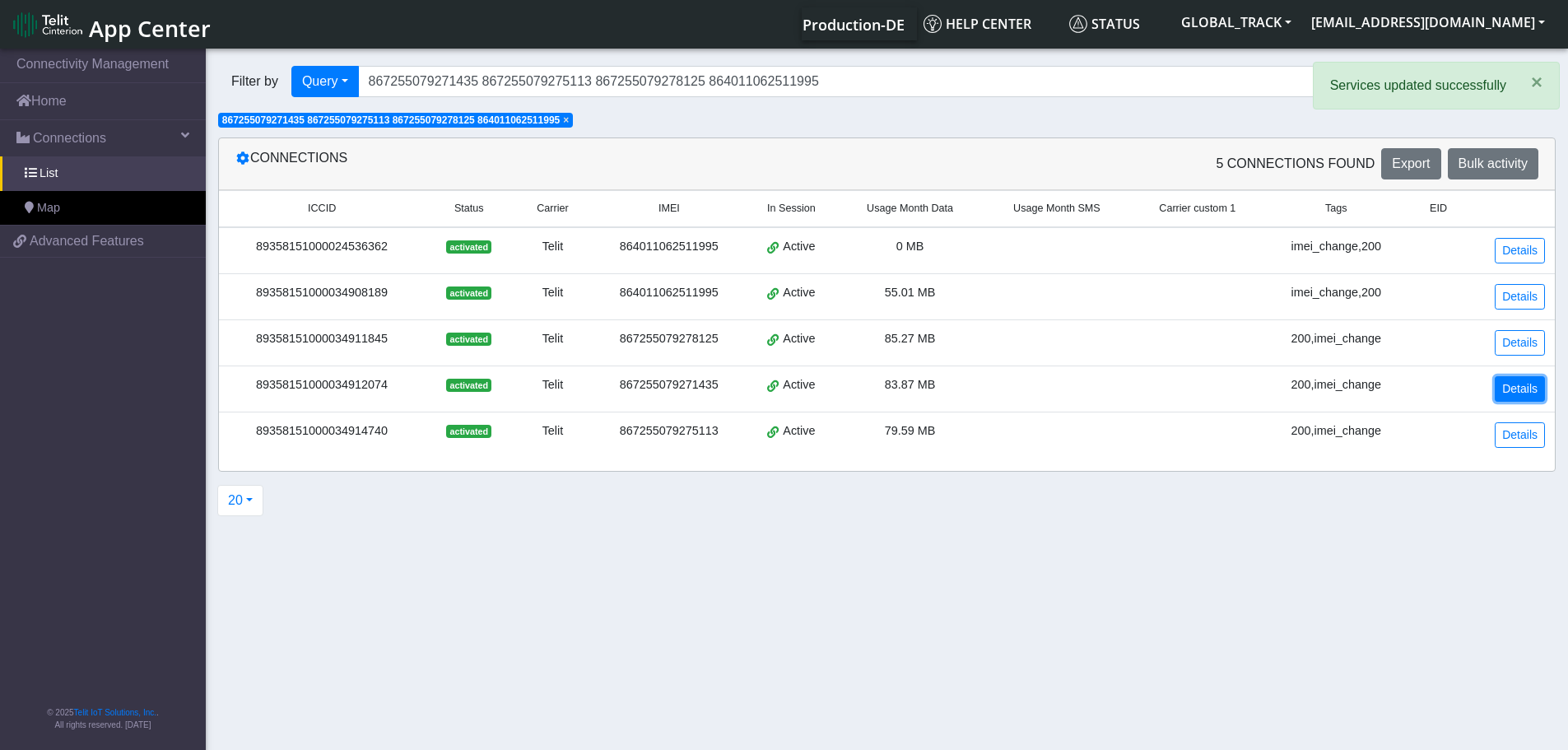
click at [1516, 387] on link "Details" at bounding box center [1520, 389] width 50 height 25
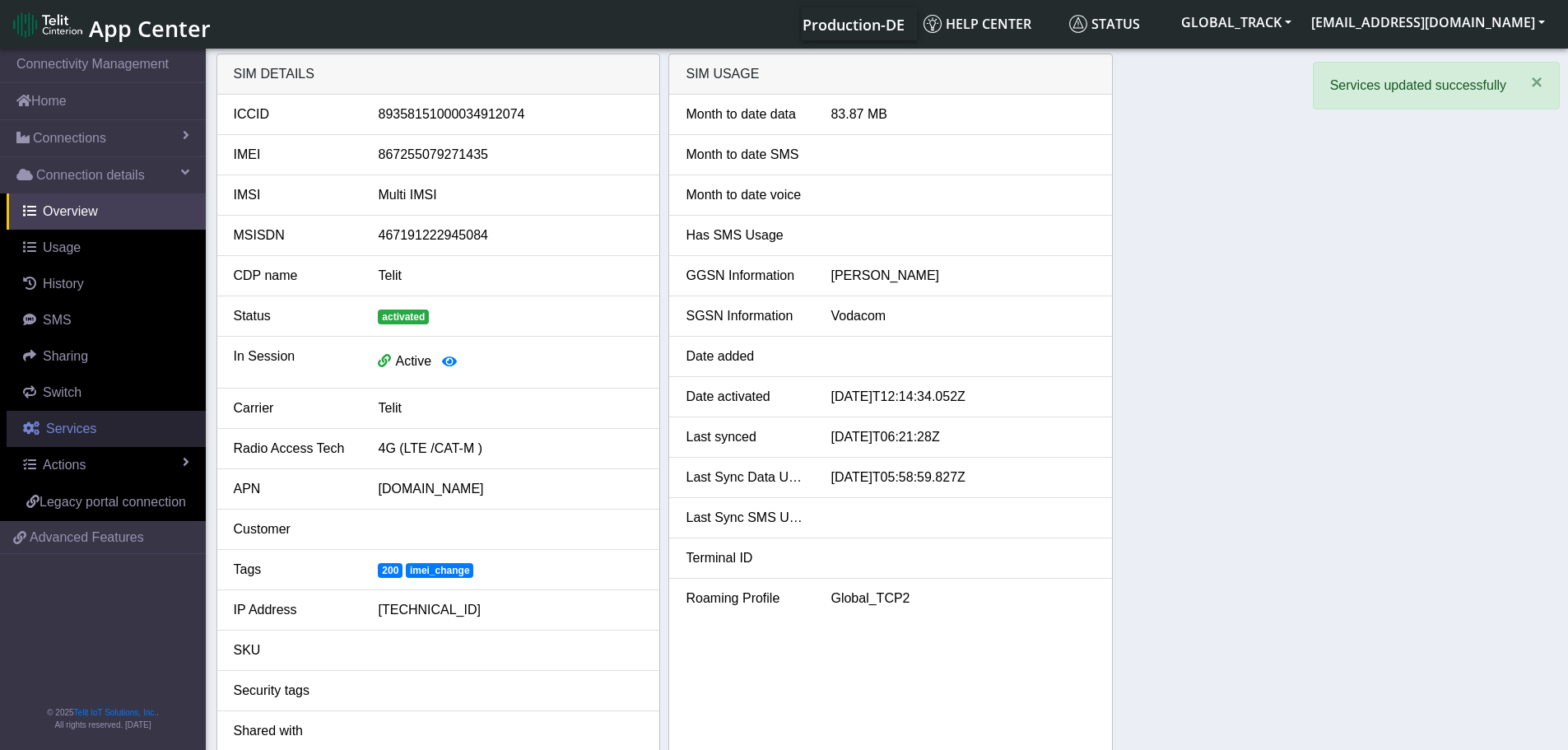
click at [109, 428] on link "Services" at bounding box center [105, 429] width 199 height 36
select select "1: 1"
select select "2: 6"
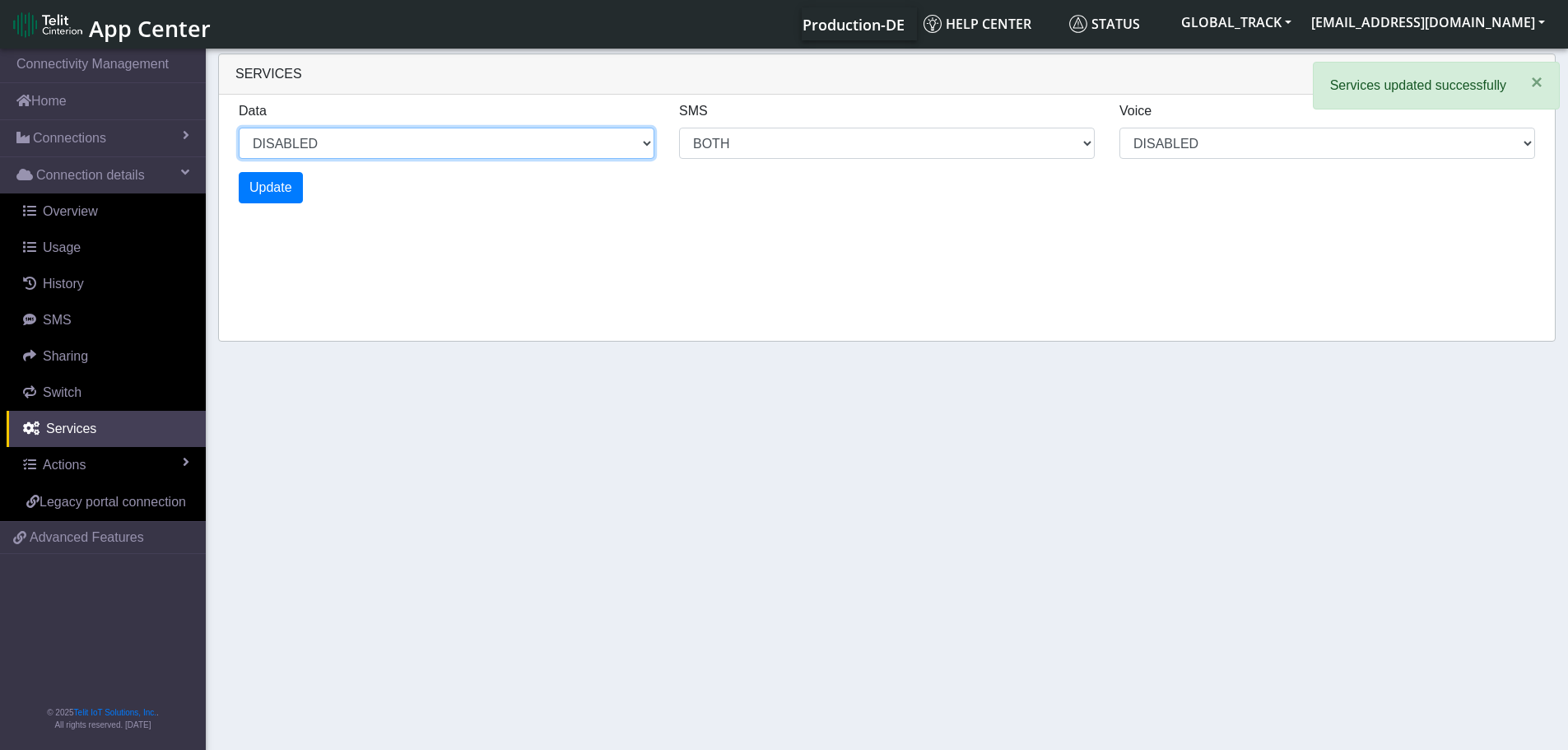
click at [279, 147] on select "ENABLED DISABLED" at bounding box center [447, 143] width 416 height 32
click at [239, 128] on select "ENABLED DISABLED" at bounding box center [447, 143] width 416 height 32
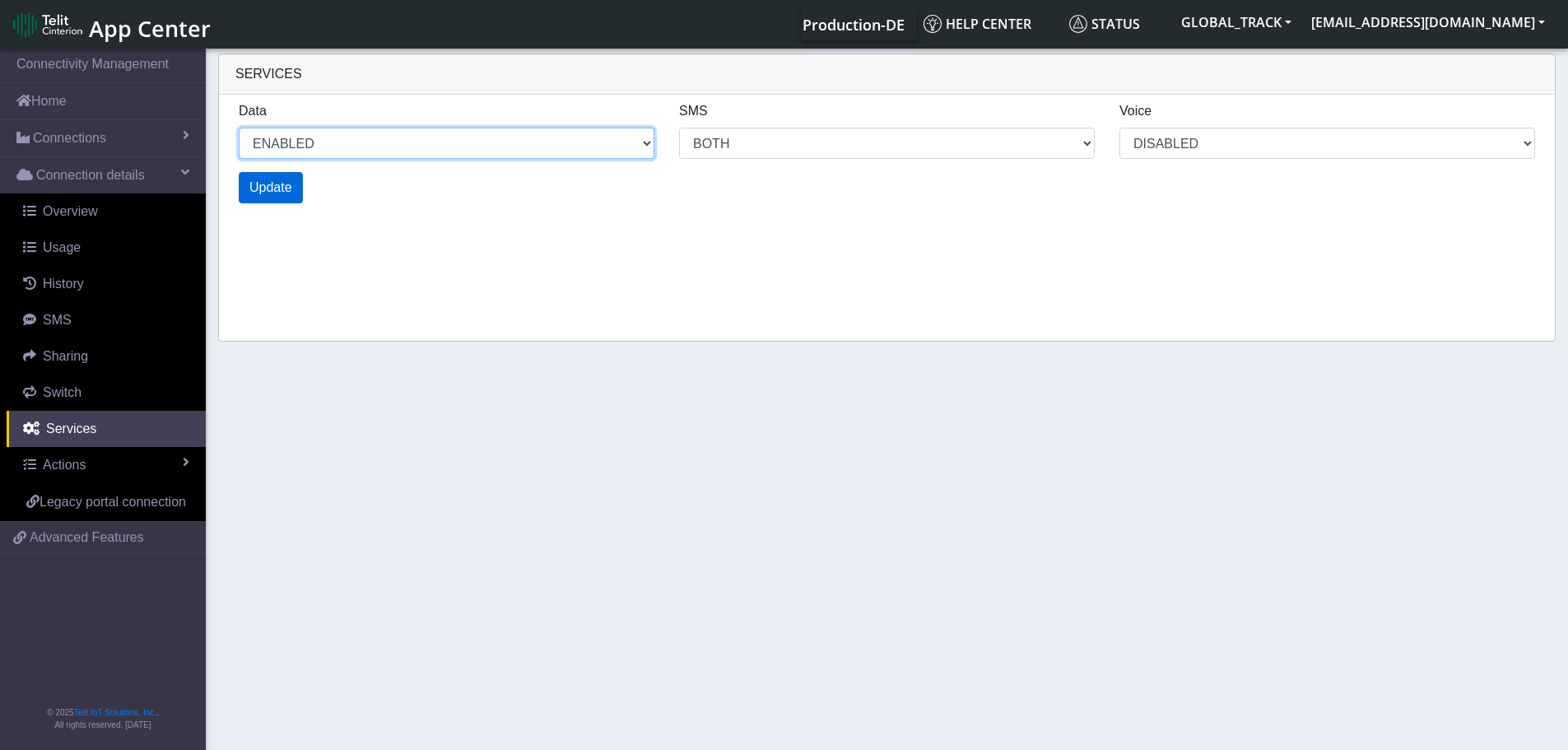
select select "2: 0"
select select "6: 6"
select select "1: 0"
click at [280, 191] on span "Update" at bounding box center [271, 187] width 43 height 14
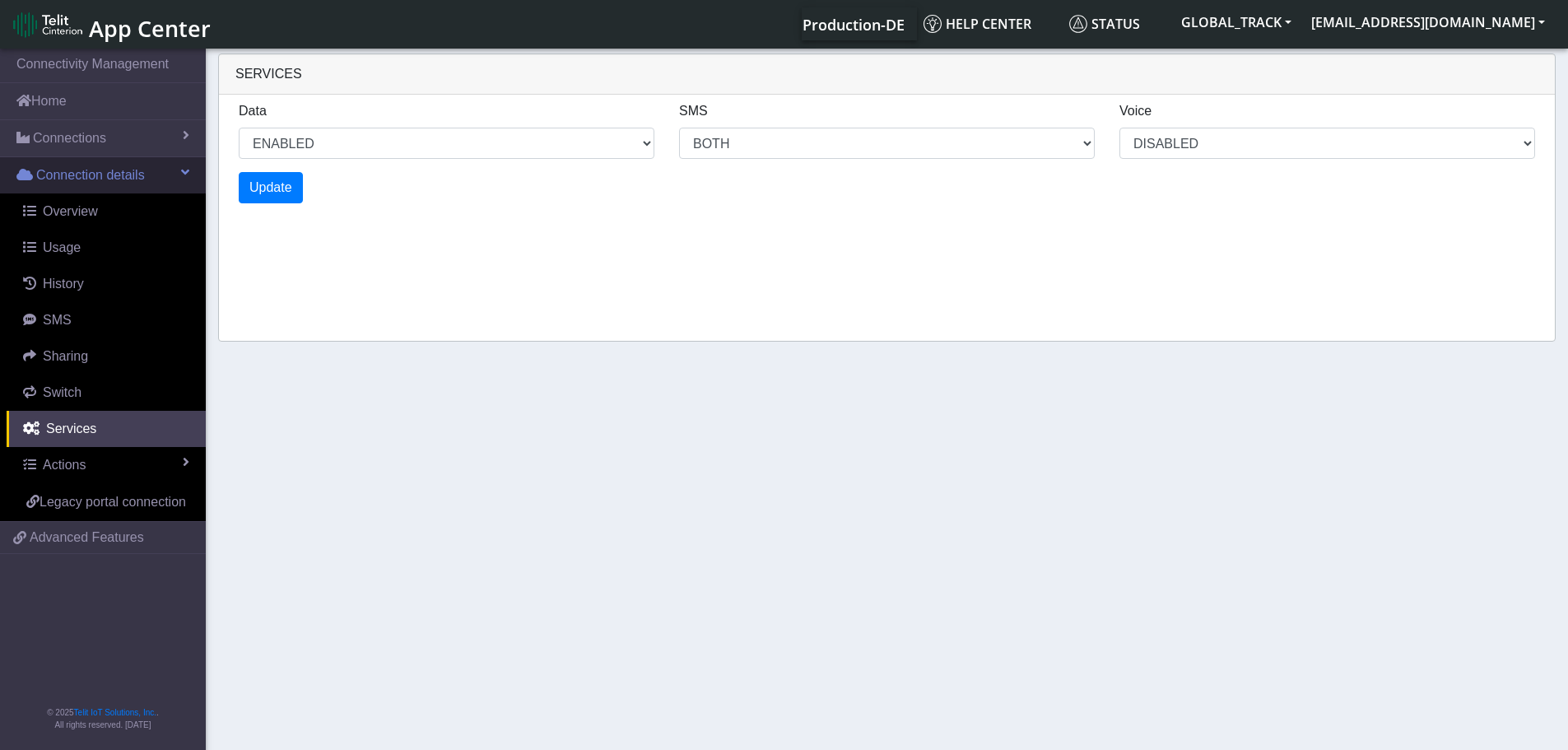
select select "6: 0"
select select "14: 6"
select select "3: 0"
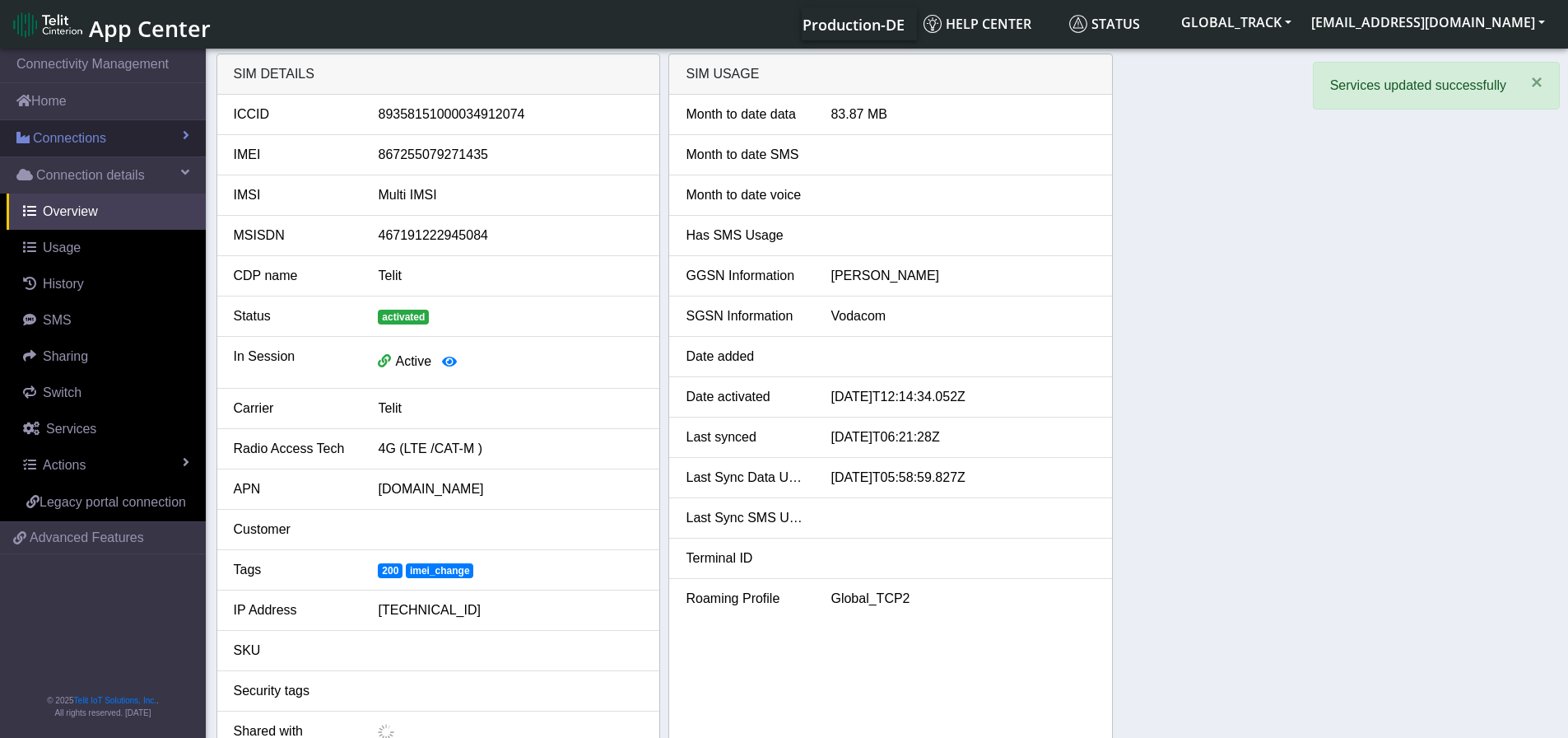
click at [97, 143] on span "Connections" at bounding box center [69, 139] width 73 height 20
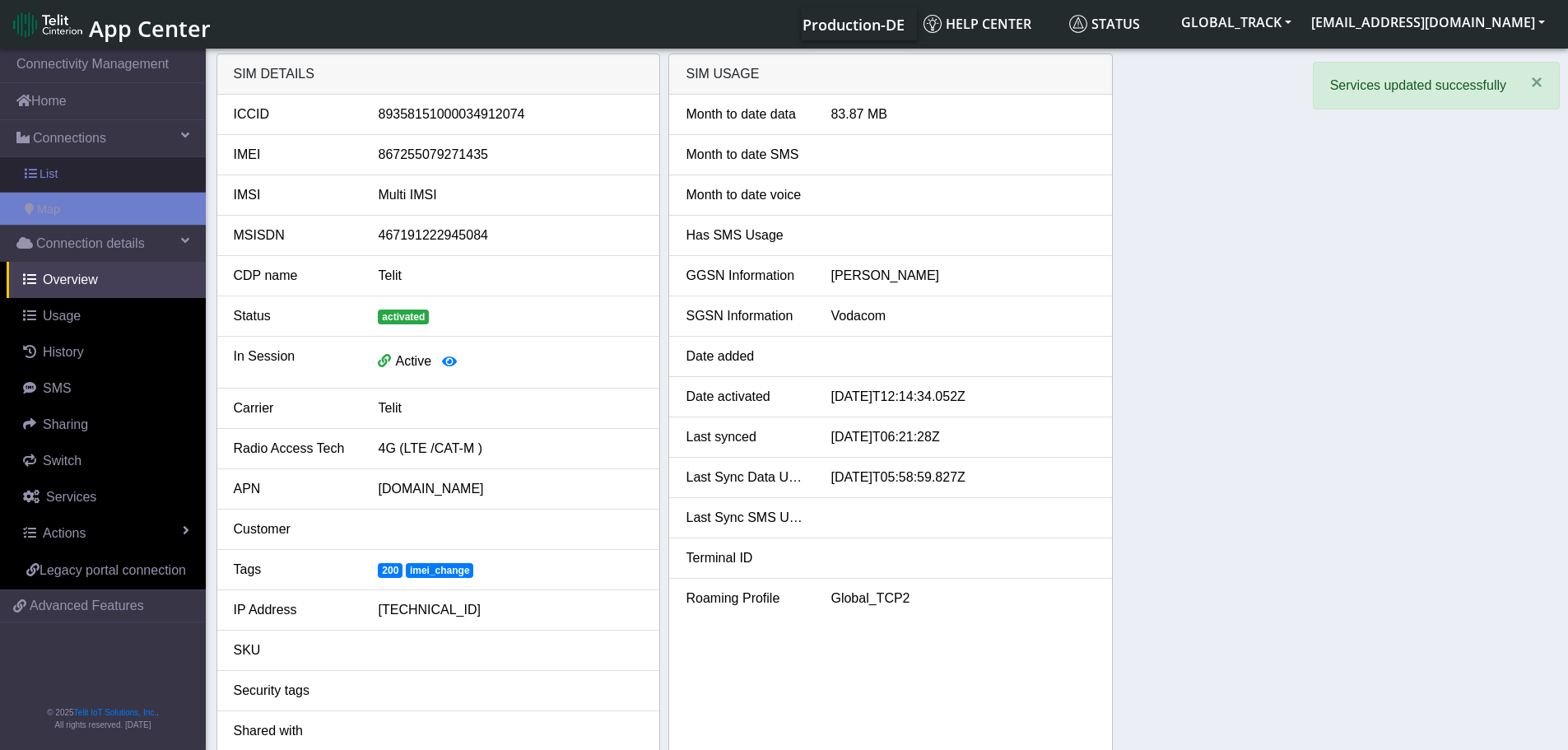
click at [86, 181] on link "List" at bounding box center [103, 175] width 205 height 34
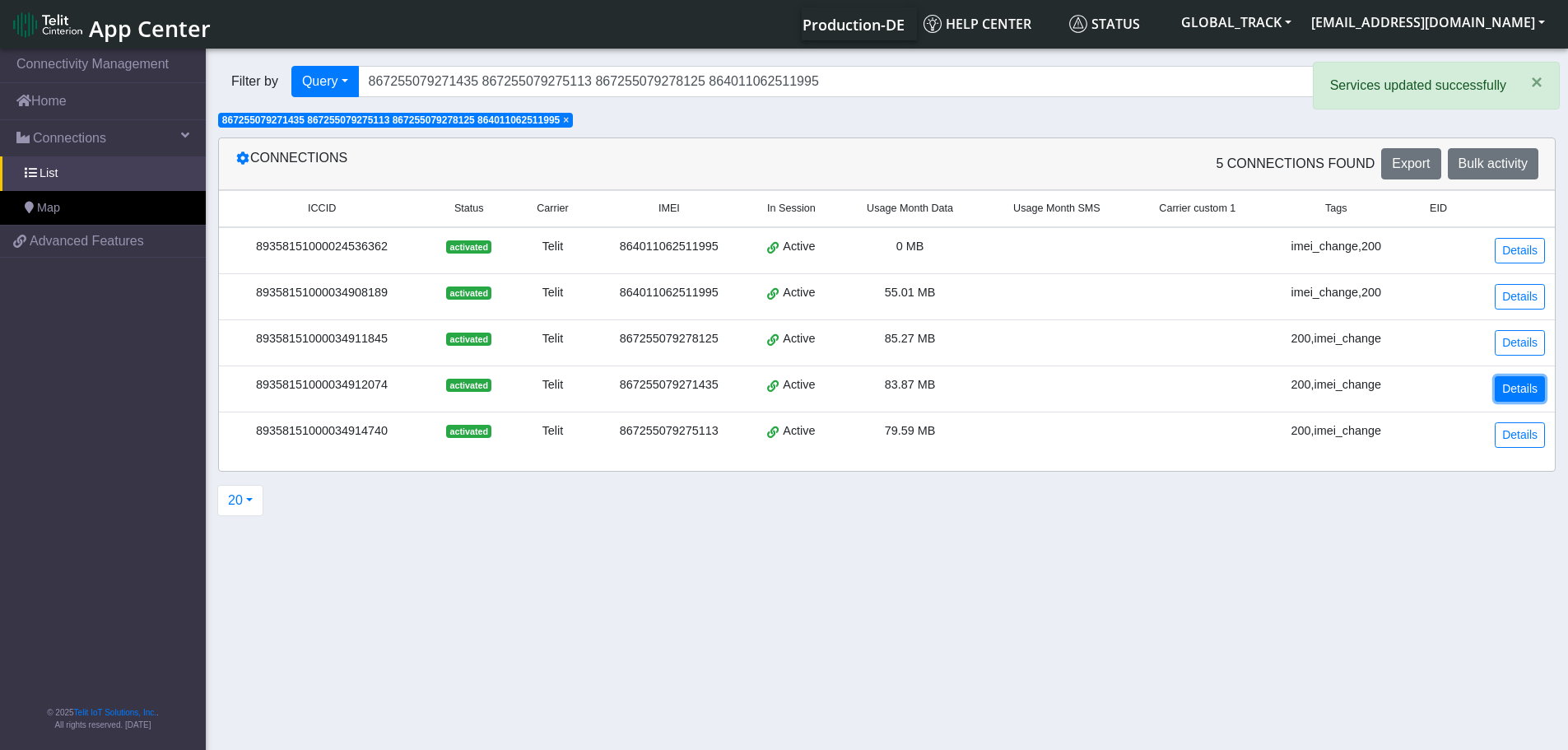
click at [1499, 397] on link "Details" at bounding box center [1520, 389] width 50 height 25
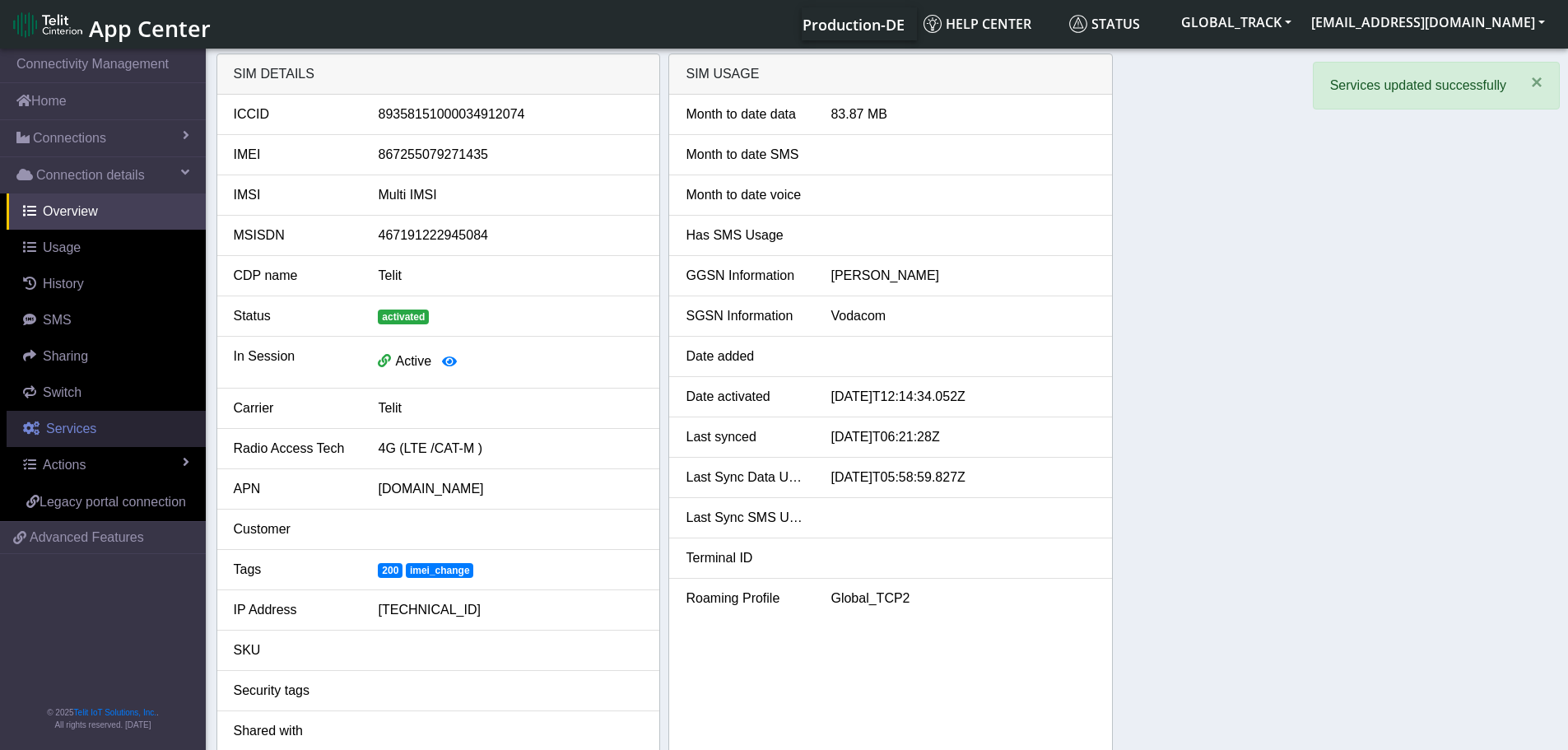
click at [96, 429] on link "Services" at bounding box center [105, 429] width 199 height 36
select select "2: 6"
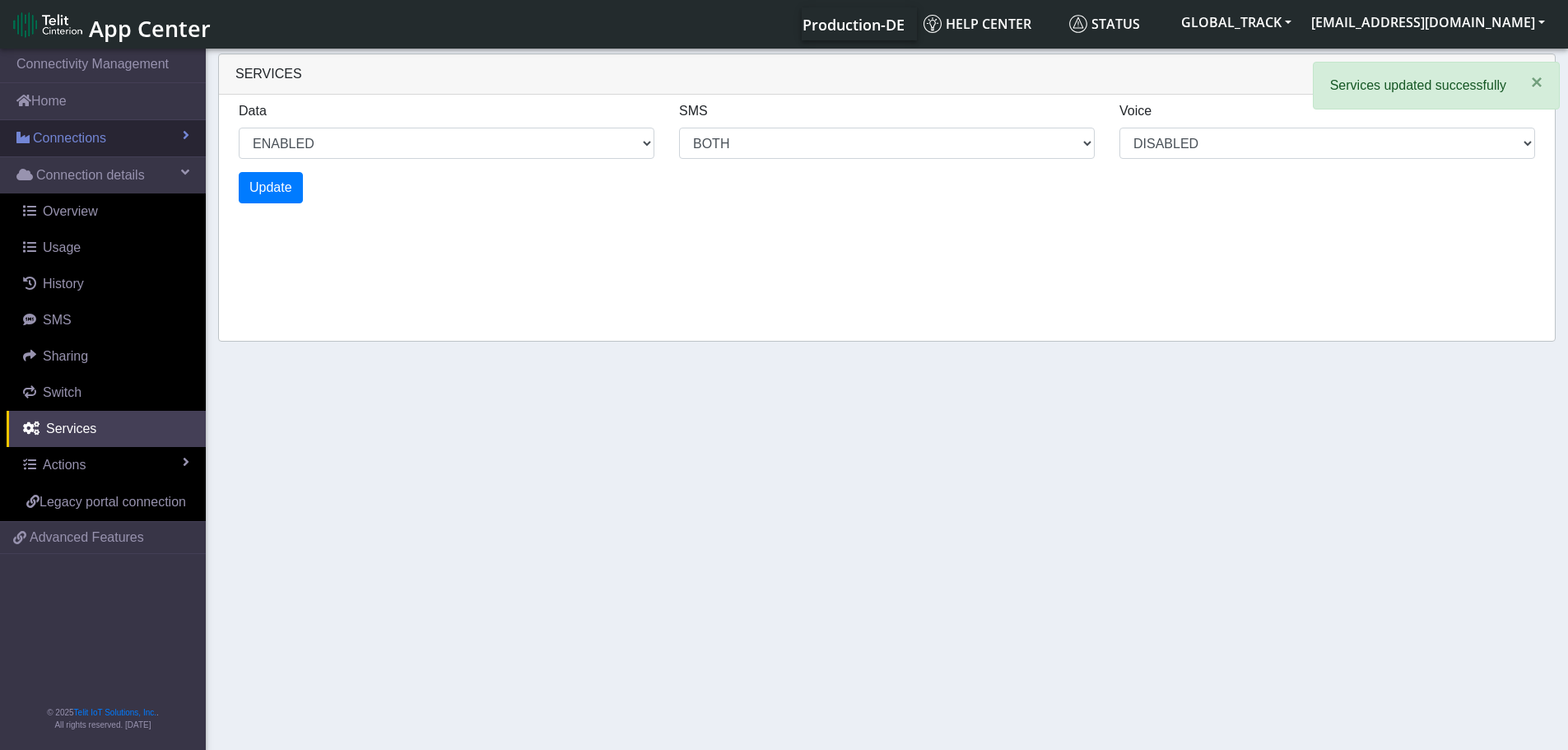
click at [95, 140] on span "Connections" at bounding box center [69, 139] width 73 height 20
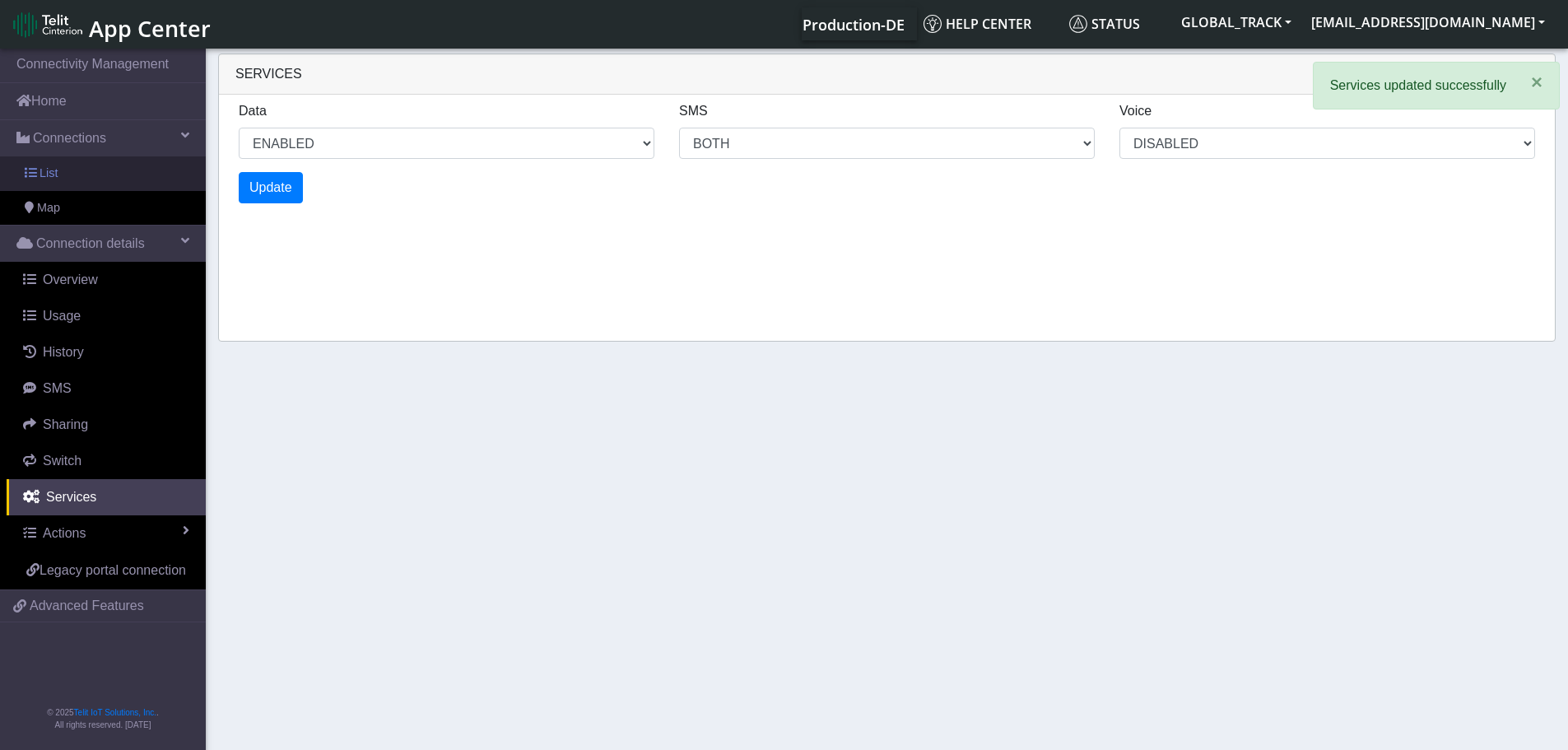
click at [91, 174] on link "List" at bounding box center [103, 174] width 205 height 34
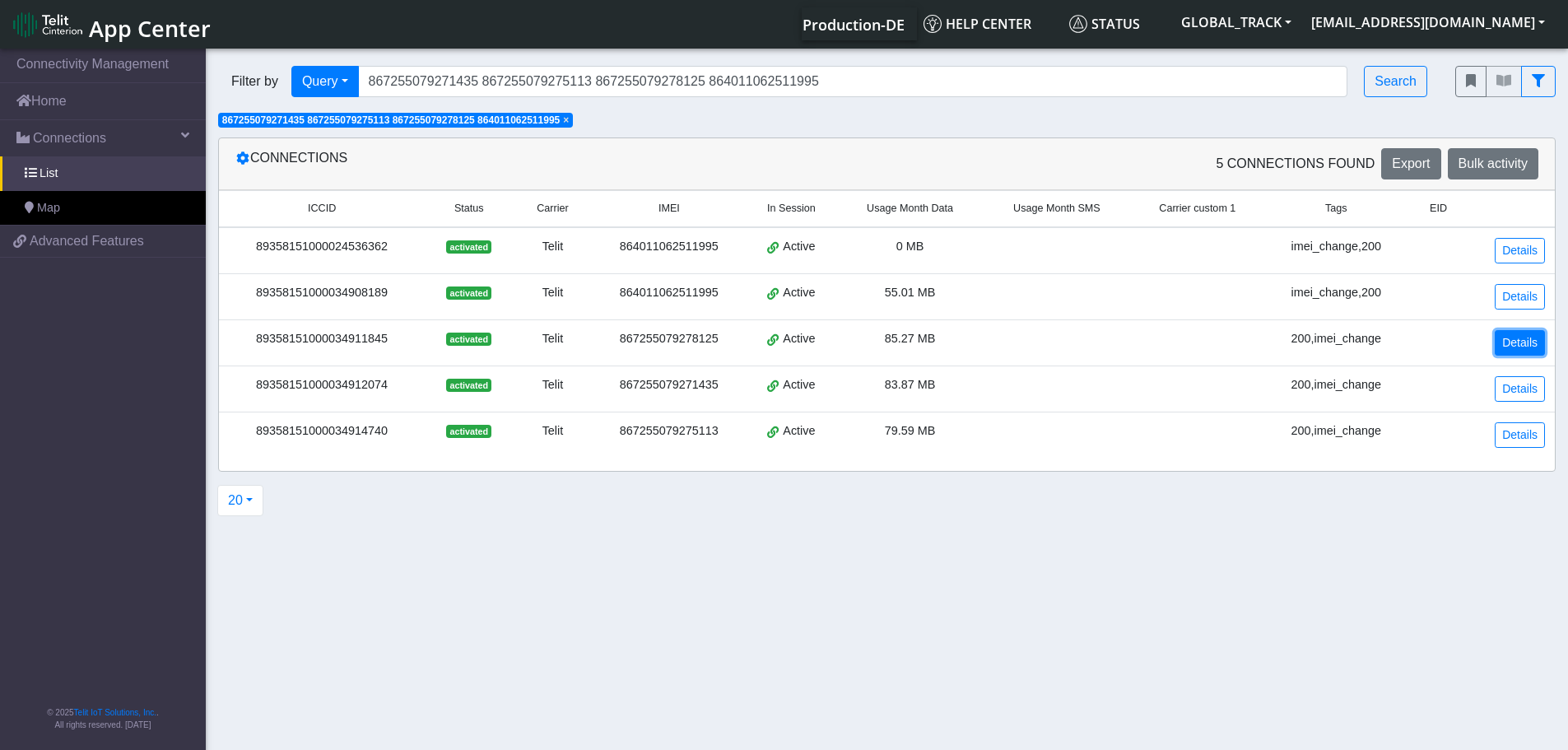
click at [1513, 333] on link "Details" at bounding box center [1520, 342] width 50 height 25
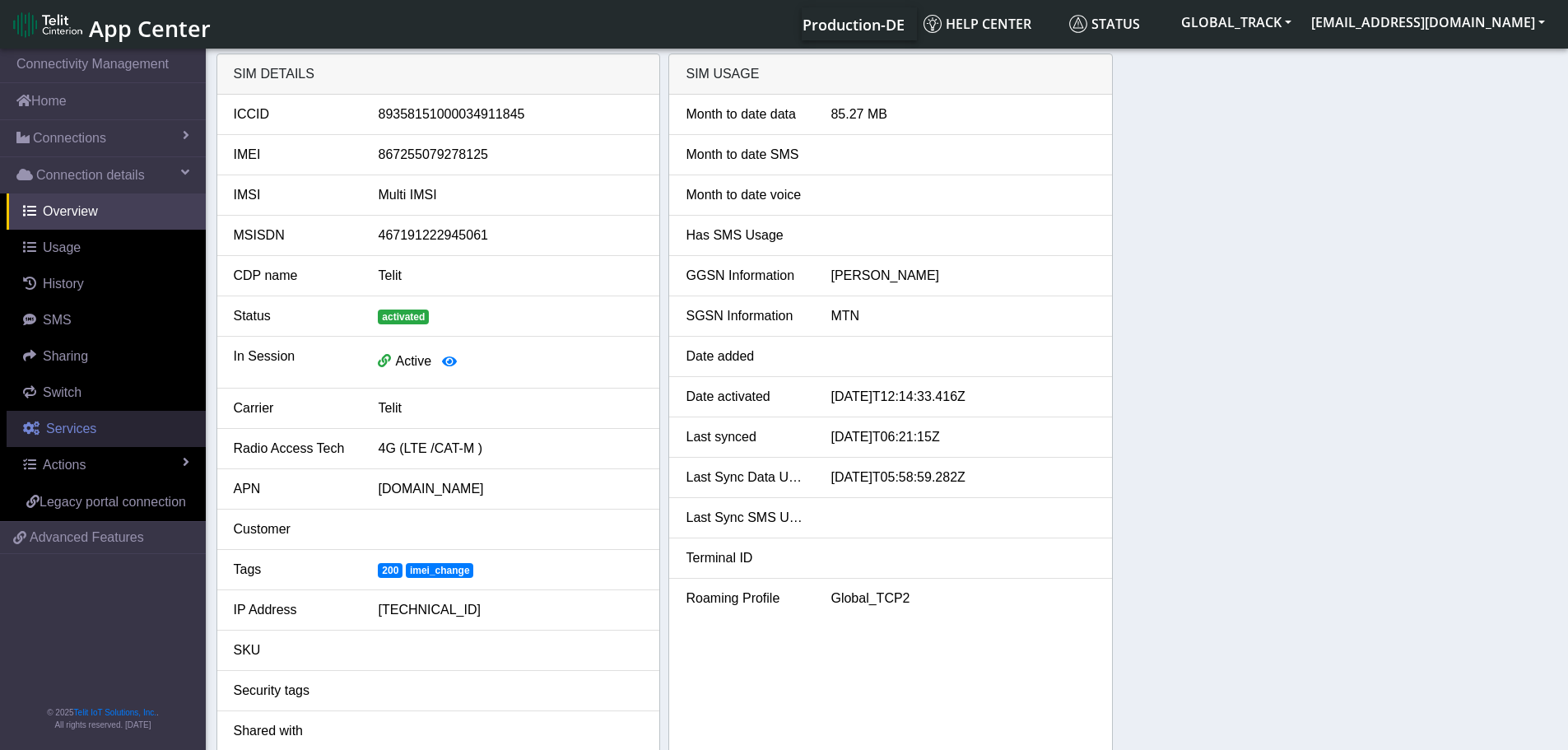
click at [121, 427] on link "Services" at bounding box center [105, 429] width 199 height 36
select select "2: 6"
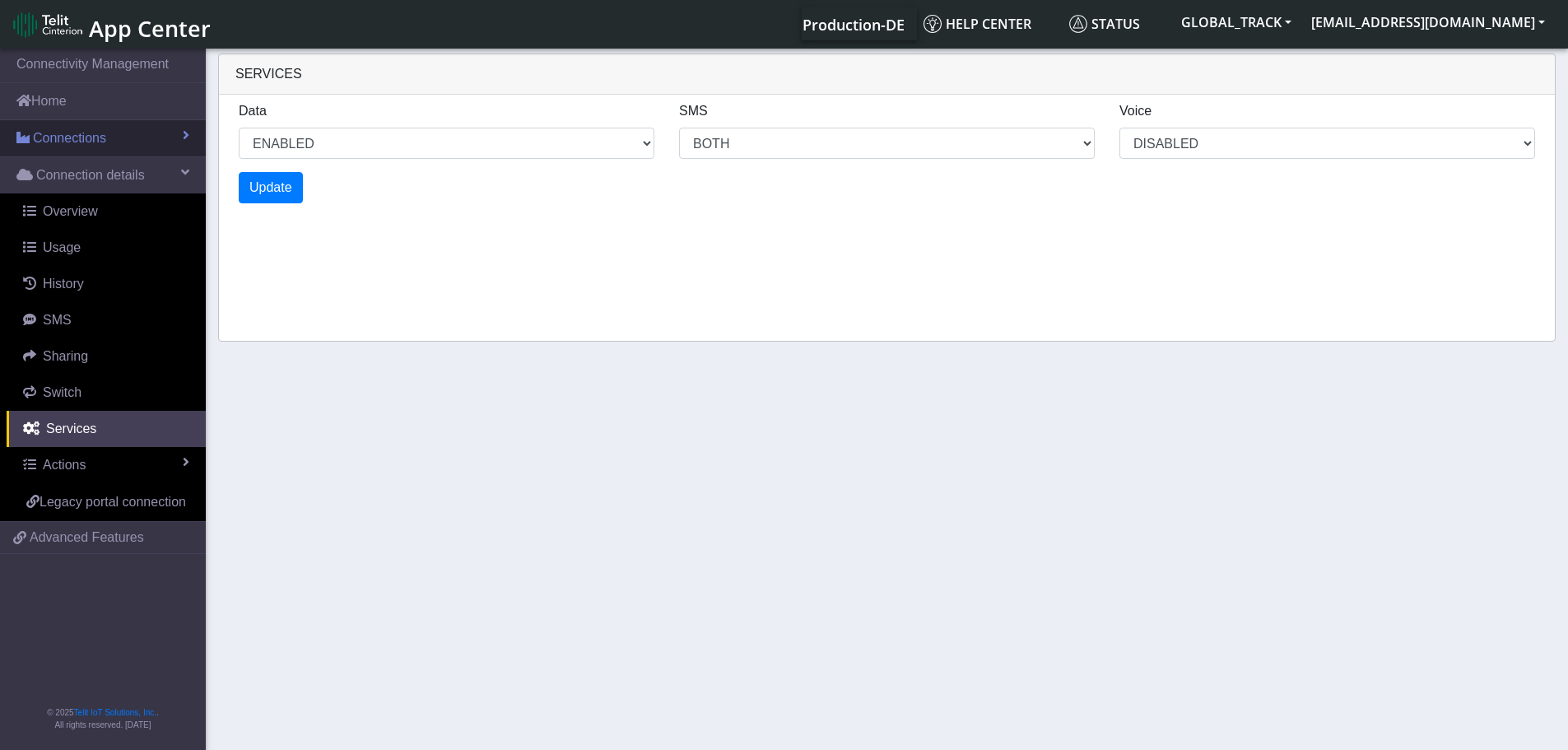
click at [75, 138] on span "Connections" at bounding box center [69, 139] width 73 height 20
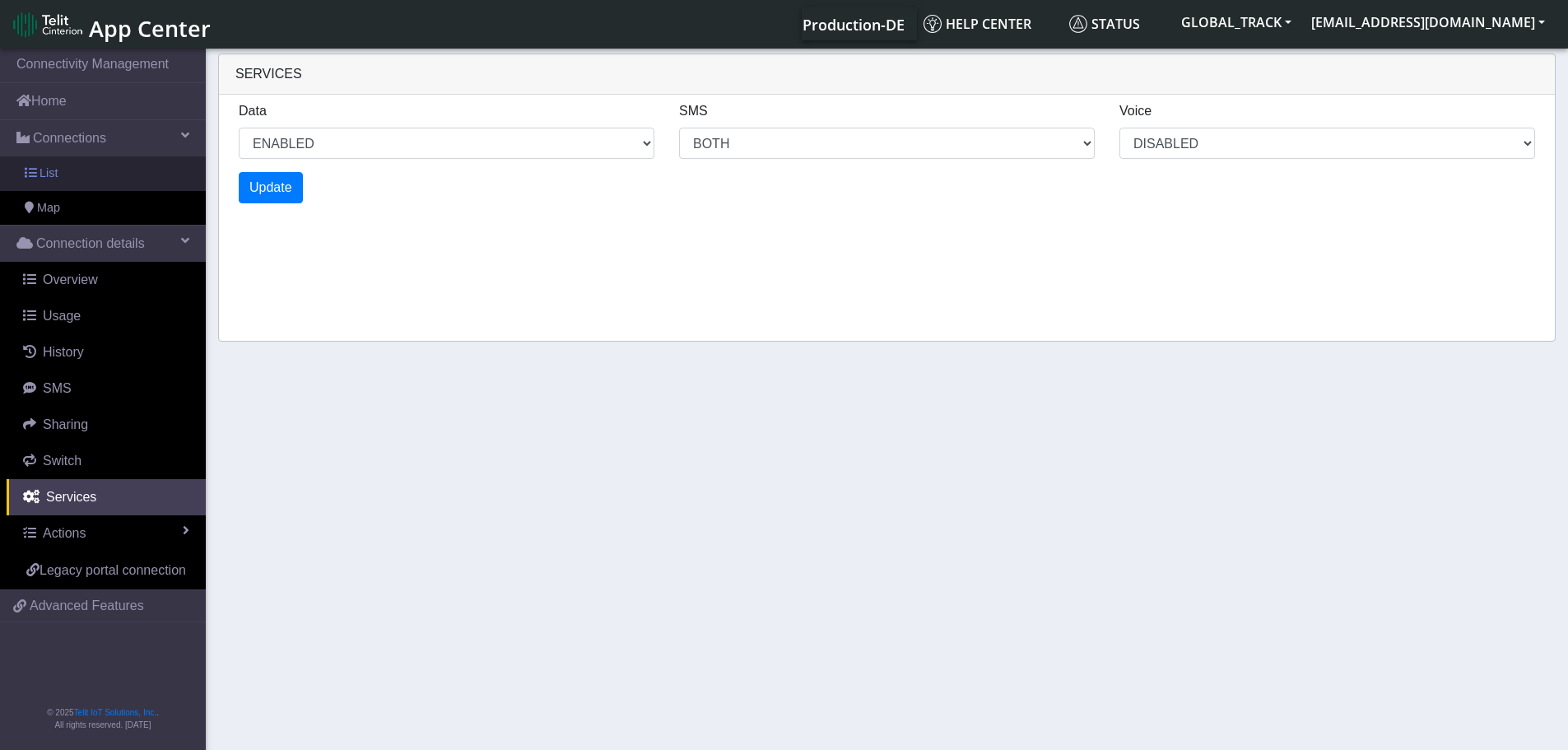
click at [77, 167] on link "List" at bounding box center [103, 174] width 205 height 34
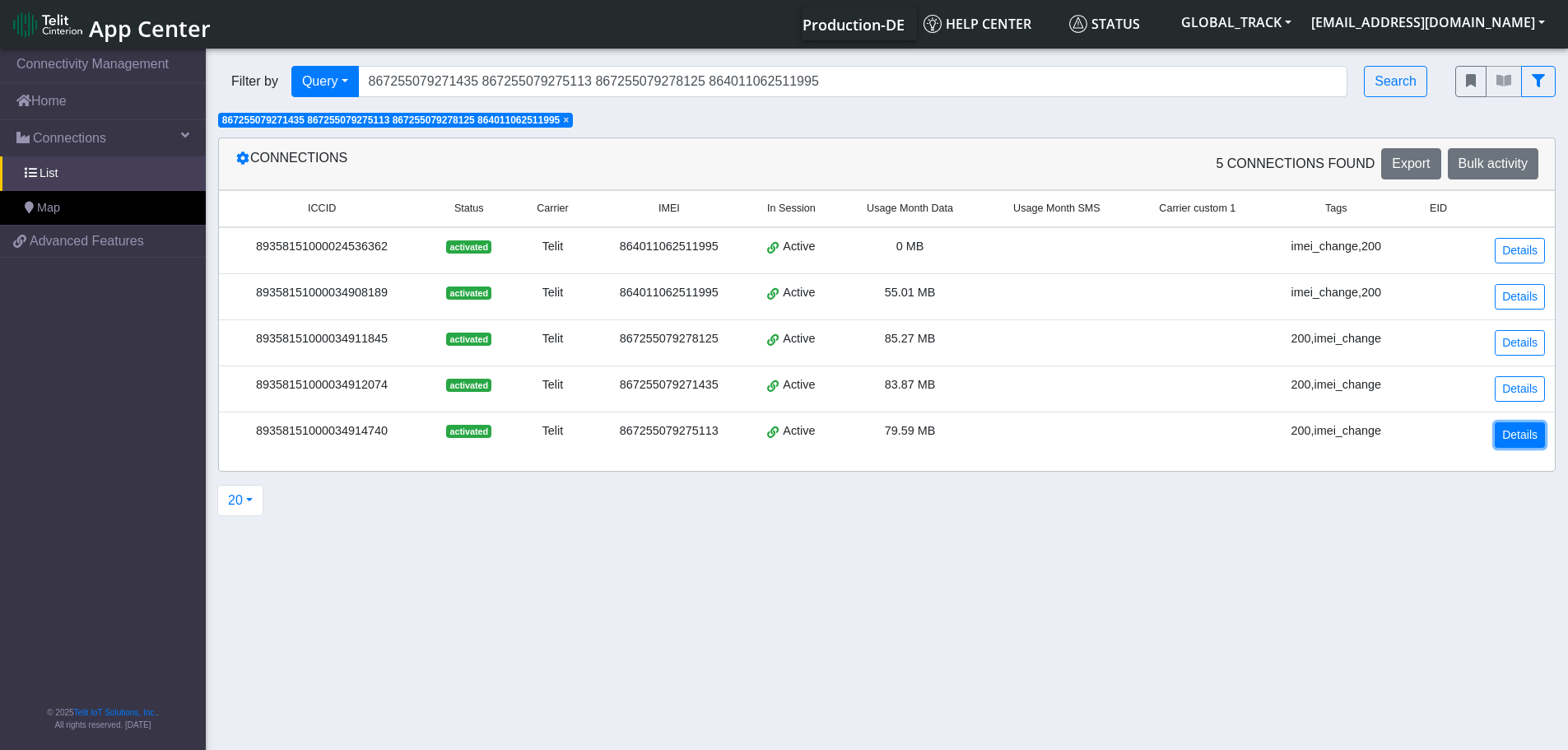
click at [1500, 443] on link "Details" at bounding box center [1520, 435] width 50 height 25
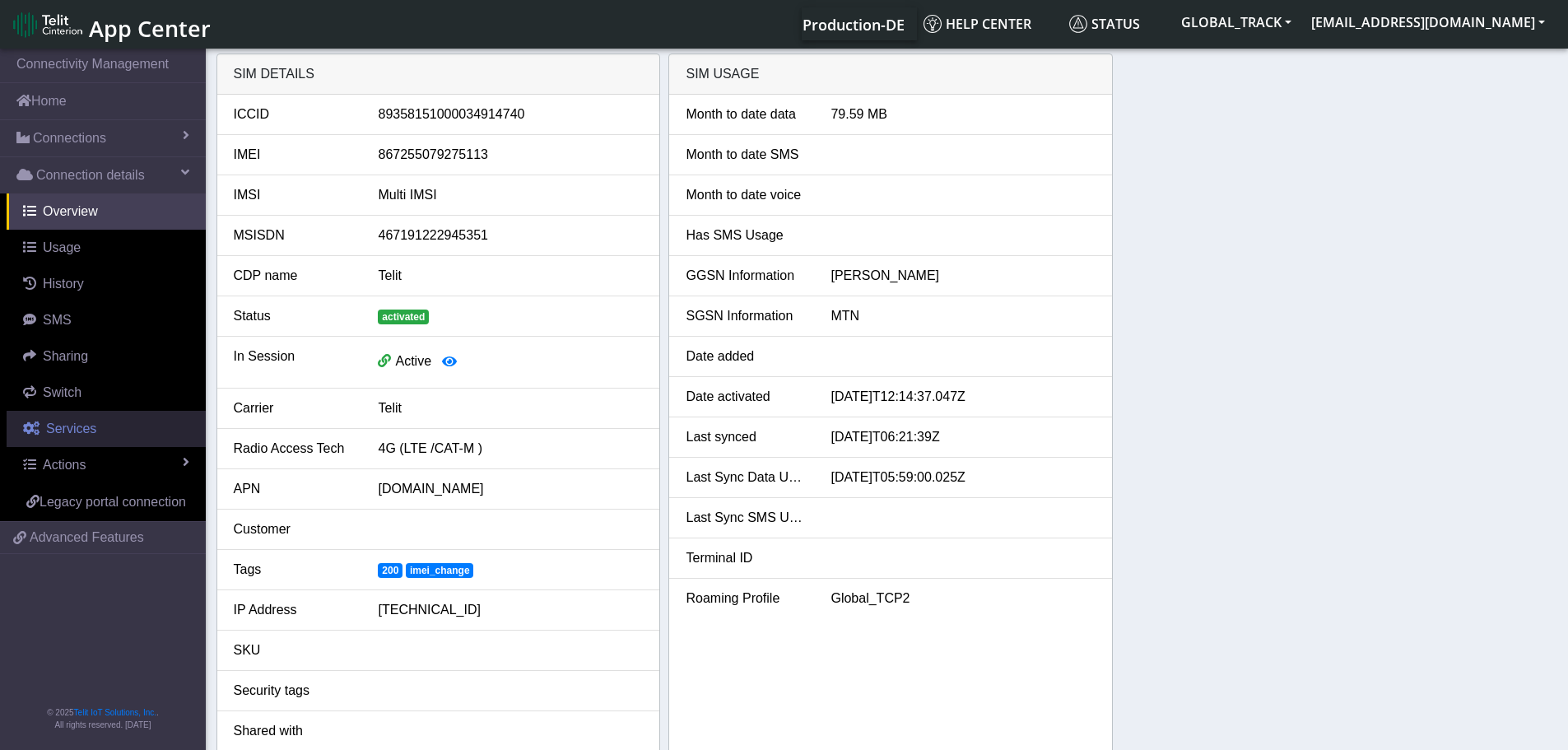
click at [79, 441] on link "Services" at bounding box center [105, 429] width 199 height 36
select select "1: 1"
select select "2: 6"
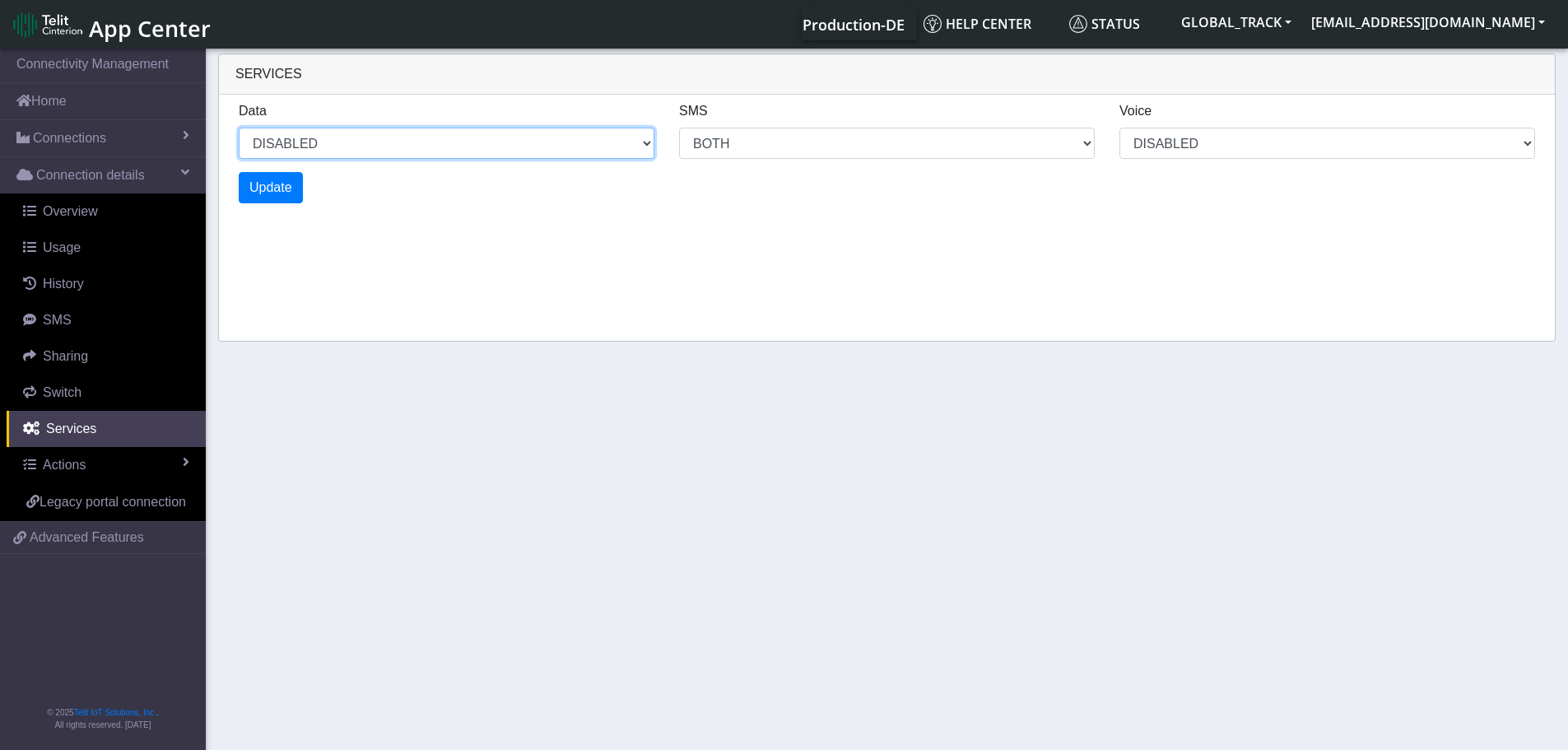
click at [312, 150] on select "ENABLED DISABLED" at bounding box center [447, 143] width 416 height 32
click at [239, 128] on select "ENABLED DISABLED" at bounding box center [447, 143] width 416 height 32
click at [295, 150] on select "ENABLED DISABLED" at bounding box center [447, 143] width 416 height 32
click at [239, 128] on select "ENABLED DISABLED" at bounding box center [447, 143] width 416 height 32
select select "2: 0"
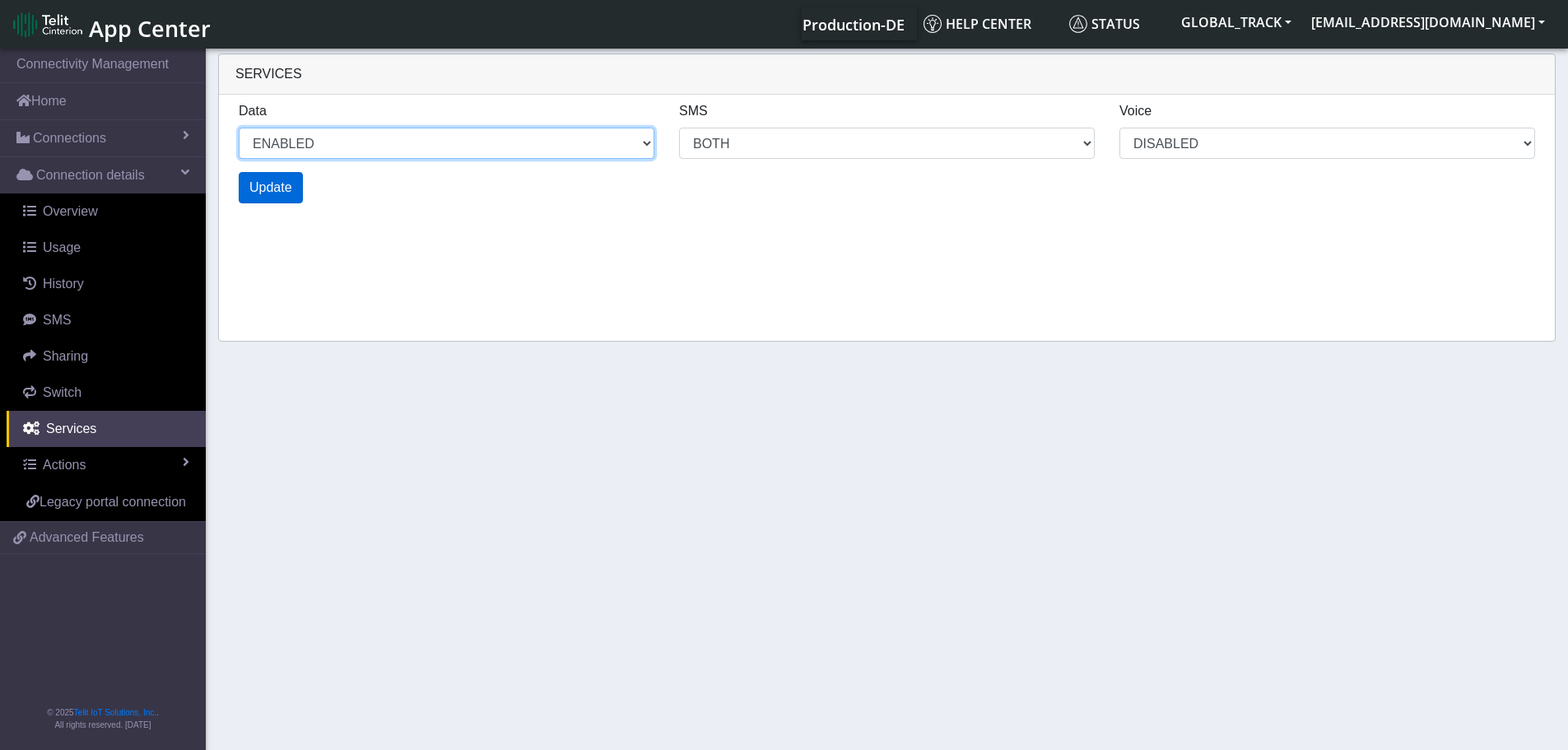
select select "6: 6"
select select "1: 0"
select select "4: 0"
select select "10: 6"
select select "2: 0"
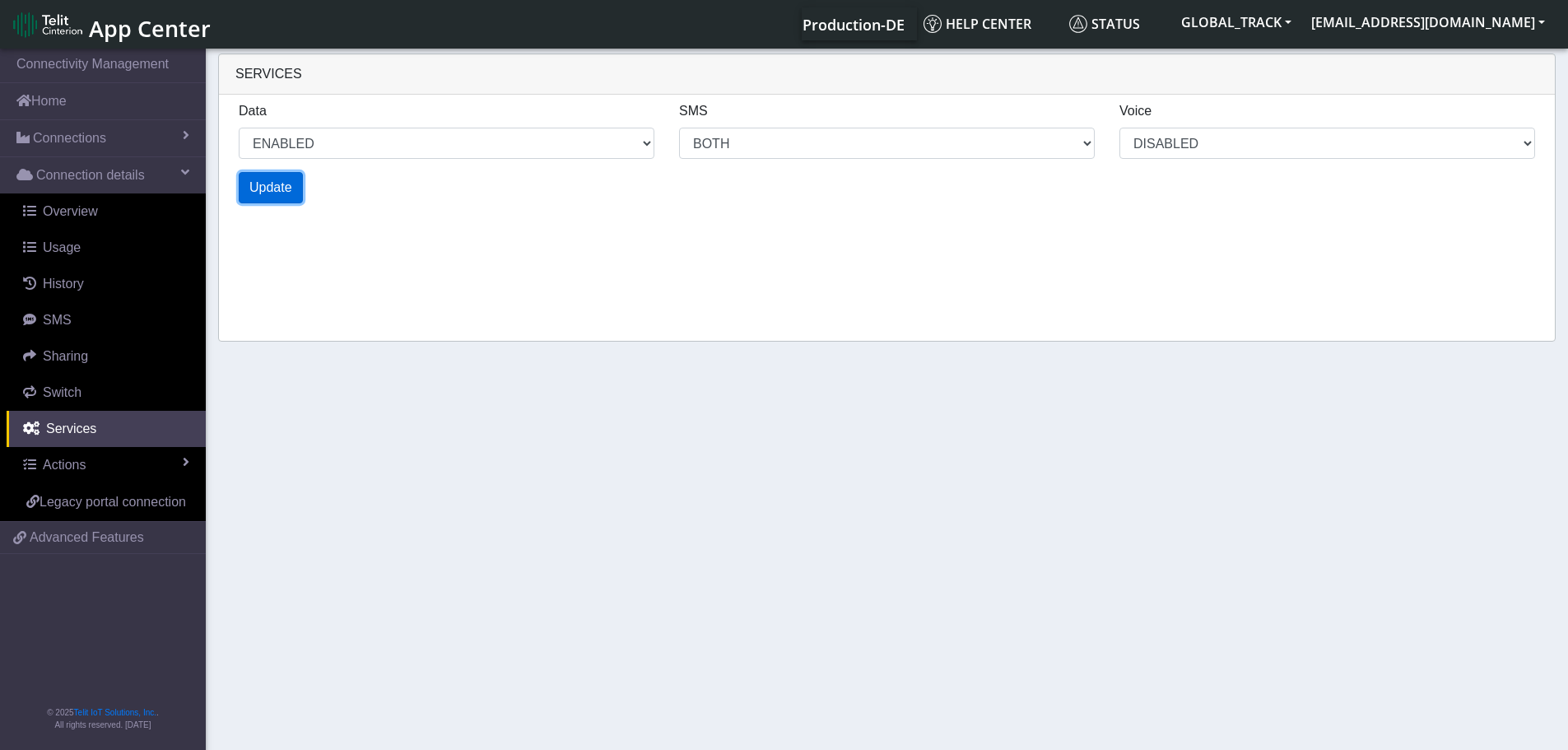
click at [286, 184] on span "Update" at bounding box center [271, 187] width 43 height 14
select select "6: 0"
select select "14: 6"
select select "3: 0"
